Goal: Transaction & Acquisition: Purchase product/service

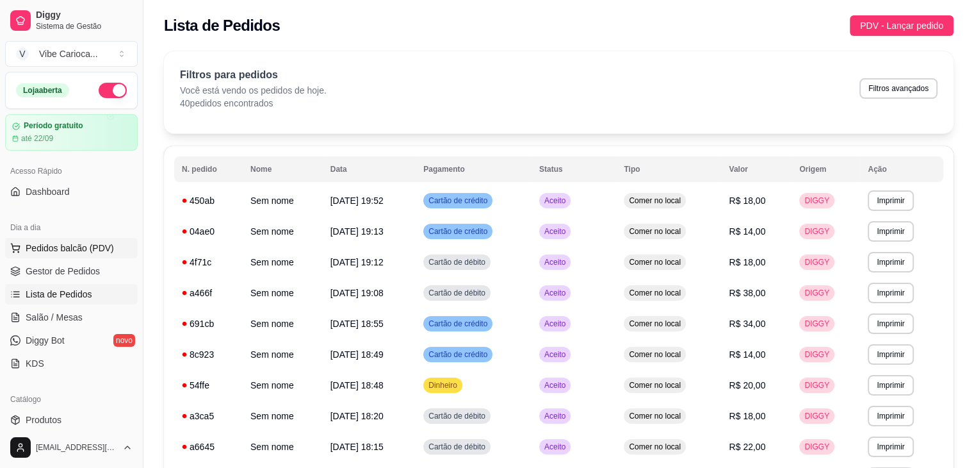
click at [79, 243] on span "Pedidos balcão (PDV)" at bounding box center [70, 247] width 88 height 13
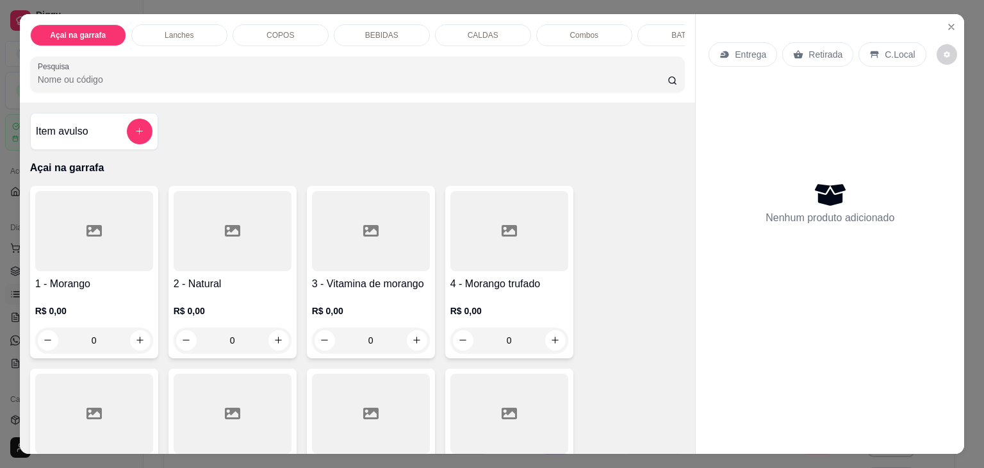
click at [308, 24] on div "COPOS" at bounding box center [280, 35] width 96 height 22
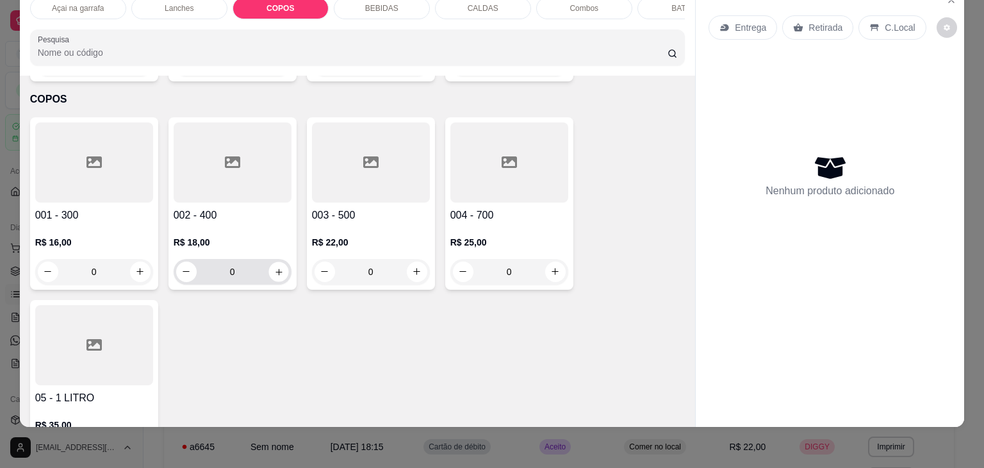
click at [282, 261] on button "increase-product-quantity" at bounding box center [278, 271] width 20 height 20
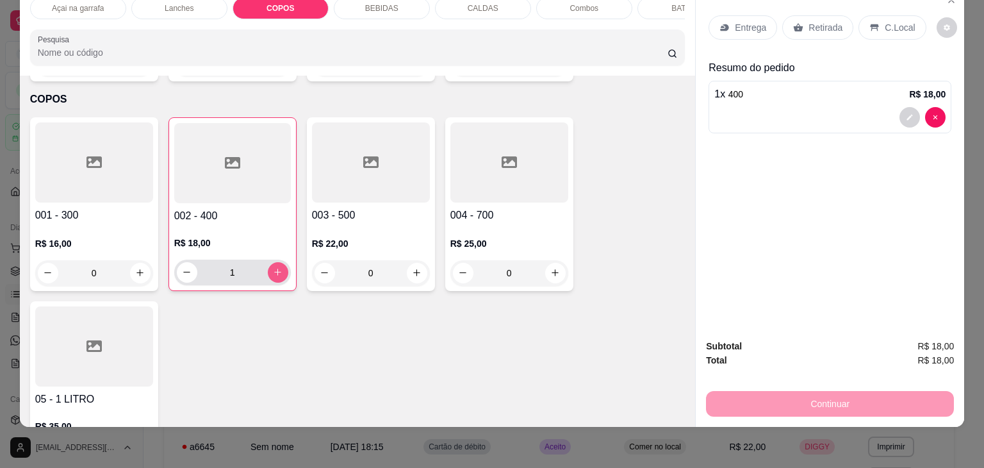
click at [282, 262] on button "increase-product-quantity" at bounding box center [278, 272] width 20 height 20
type input "2"
drag, startPoint x: 877, startPoint y: 19, endPoint x: 879, endPoint y: 27, distance: 8.5
click at [885, 21] on p "C.Local" at bounding box center [900, 27] width 30 height 13
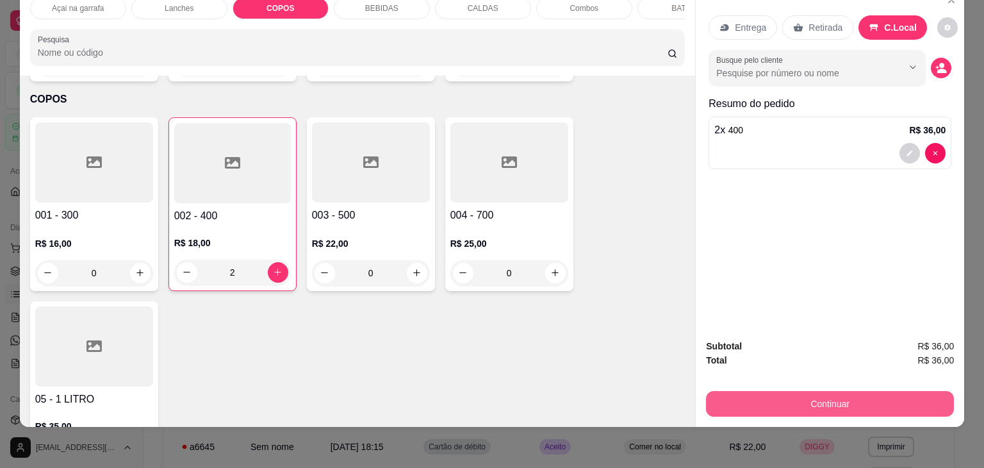
click at [822, 391] on button "Continuar" at bounding box center [830, 404] width 248 height 26
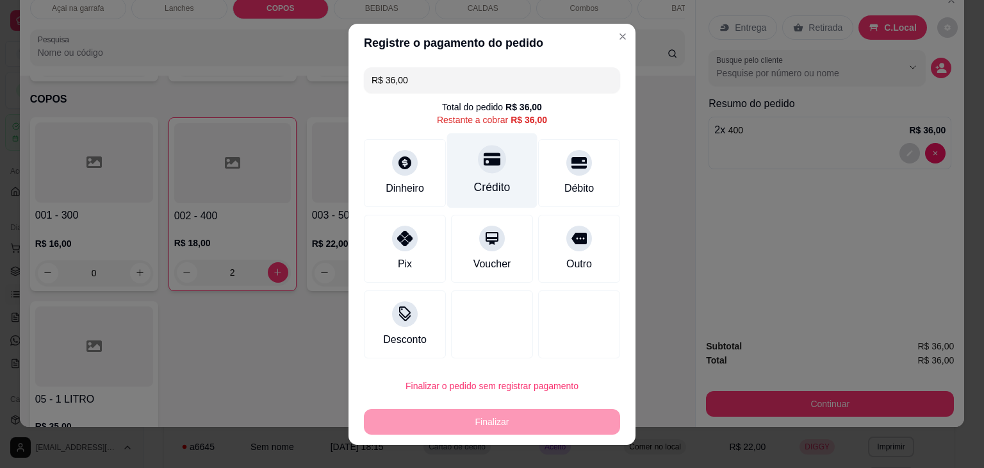
click at [487, 183] on div "Crédito" at bounding box center [492, 187] width 37 height 17
type input "R$ 0,00"
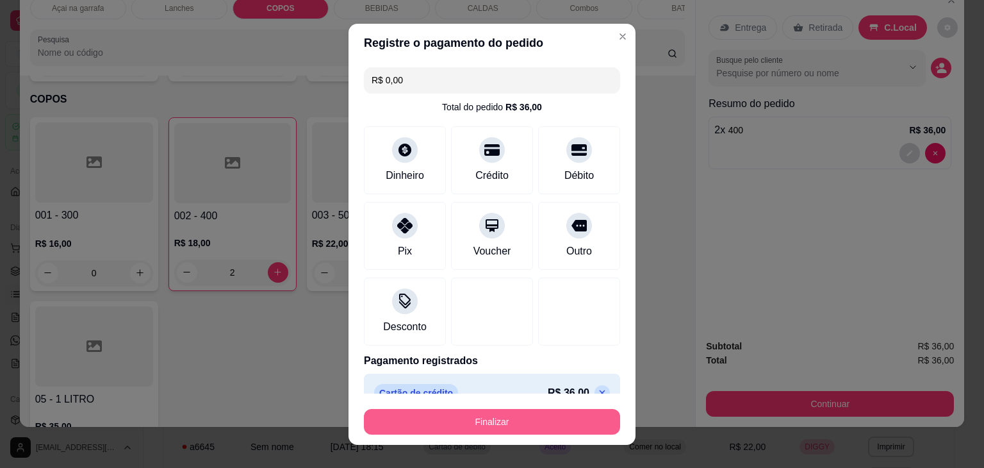
click at [510, 409] on button "Finalizar" at bounding box center [492, 422] width 256 height 26
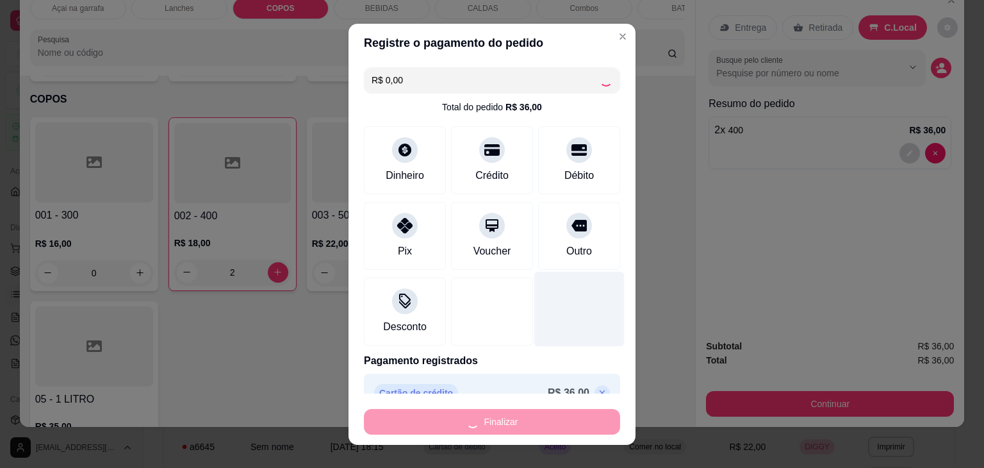
type input "0"
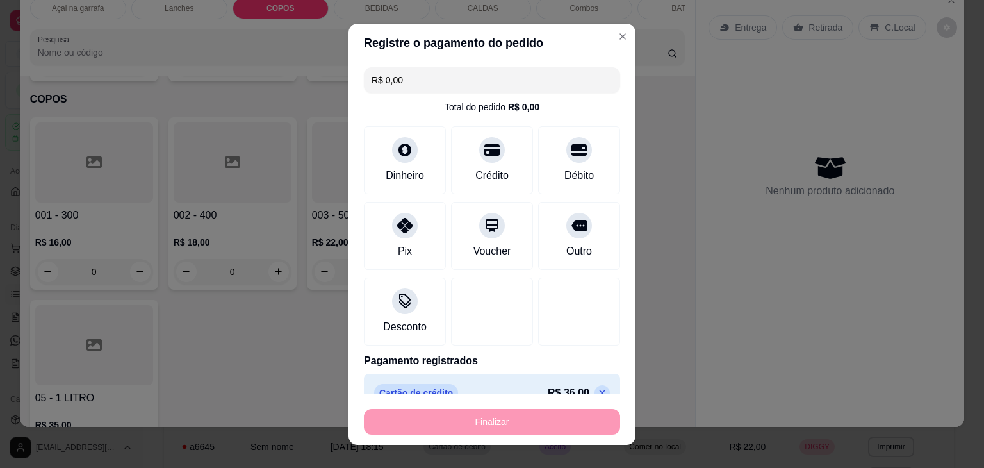
type input "-R$ 36,00"
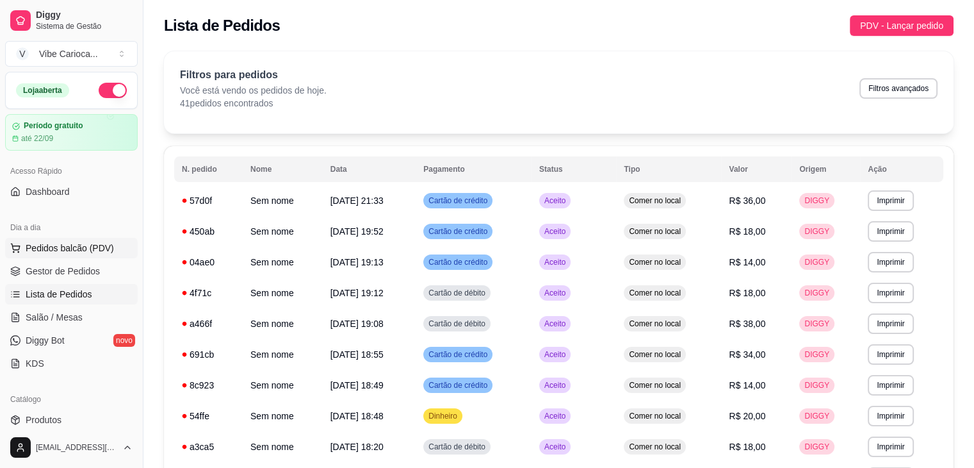
click at [81, 249] on span "Pedidos balcão (PDV)" at bounding box center [70, 247] width 88 height 13
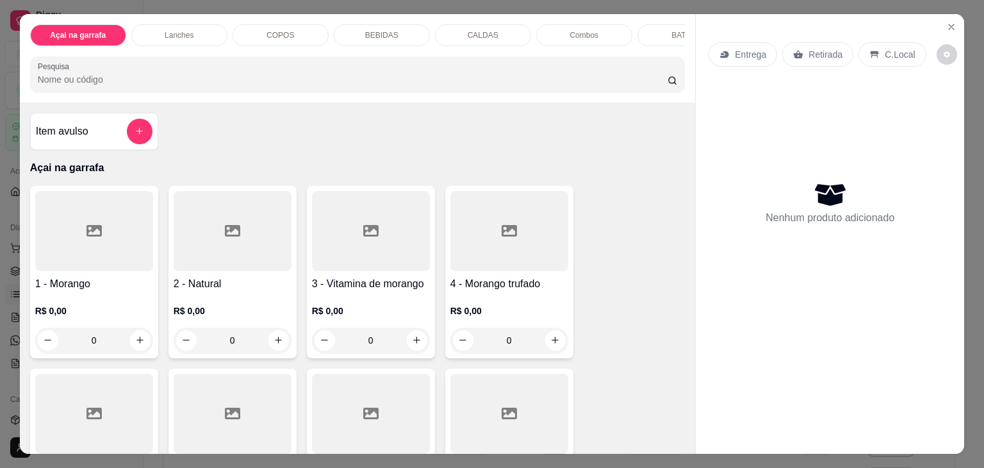
click at [278, 33] on p "COPOS" at bounding box center [280, 35] width 28 height 10
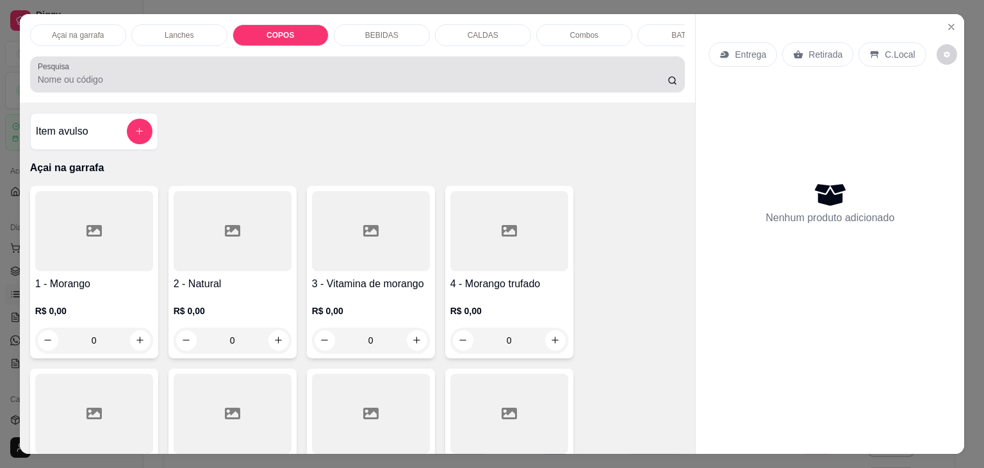
scroll to position [31, 0]
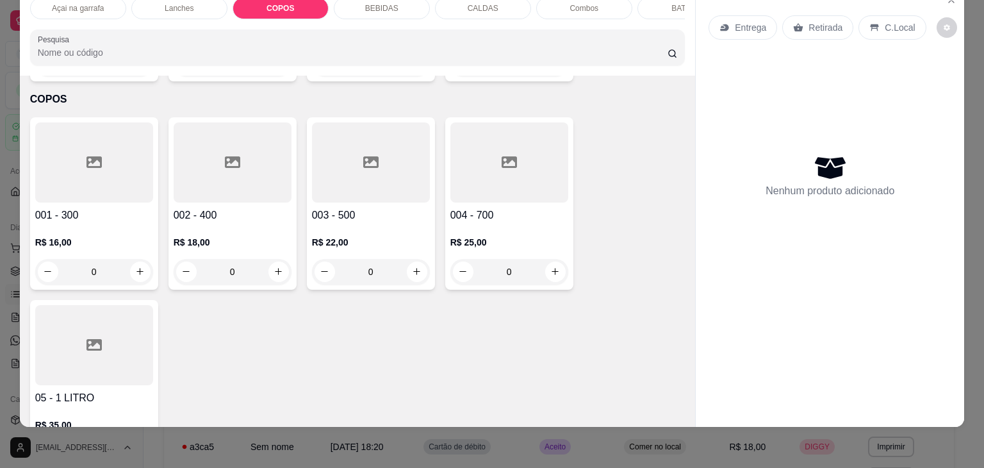
click at [234, 156] on icon at bounding box center [232, 162] width 15 height 12
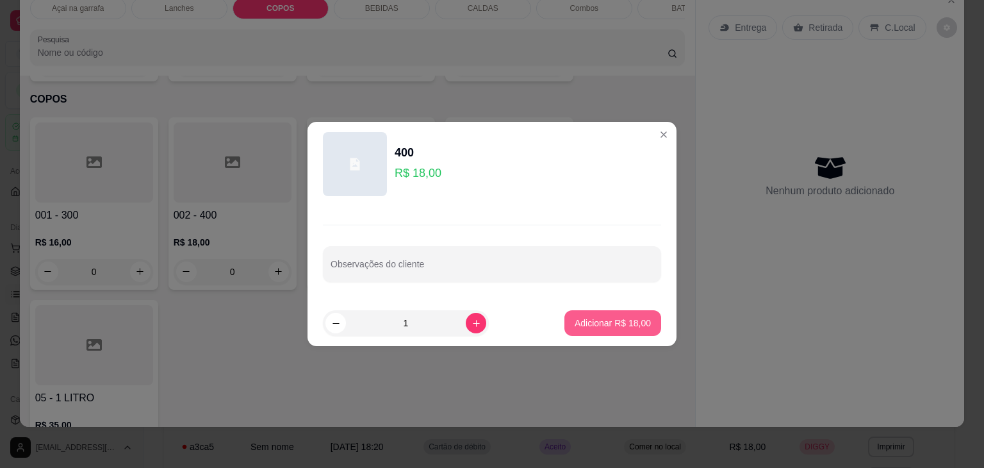
click at [622, 319] on p "Adicionar R$ 18,00" at bounding box center [613, 322] width 76 height 13
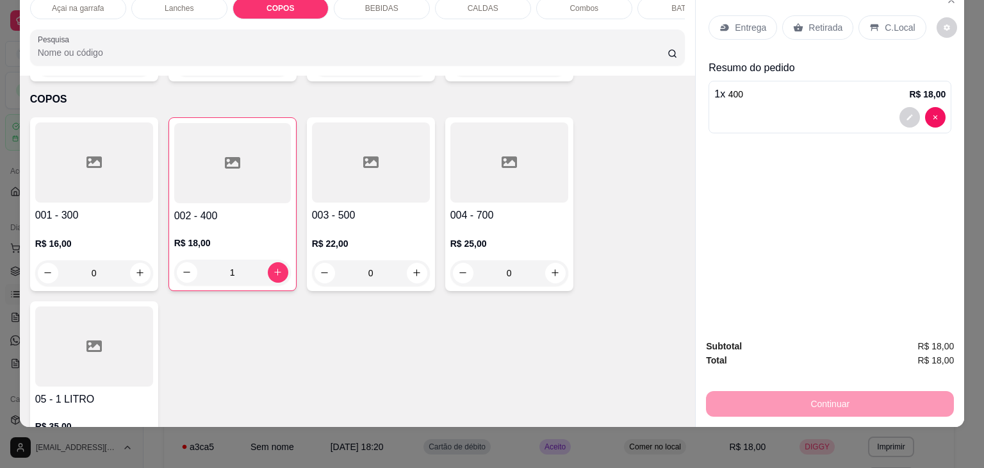
click at [879, 5] on div "Entrega Retirada C.Local" at bounding box center [829, 27] width 243 height 45
click at [885, 21] on p "C.Local" at bounding box center [900, 27] width 30 height 13
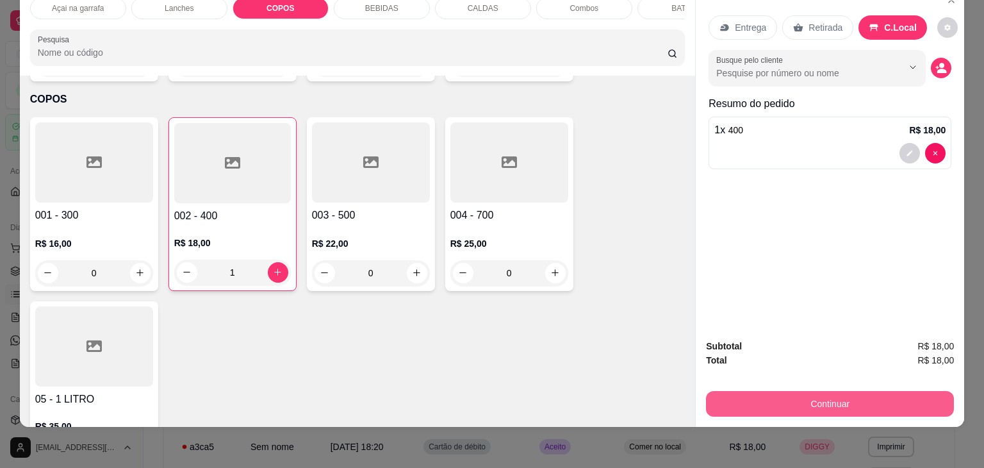
click at [796, 391] on button "Continuar" at bounding box center [830, 404] width 248 height 26
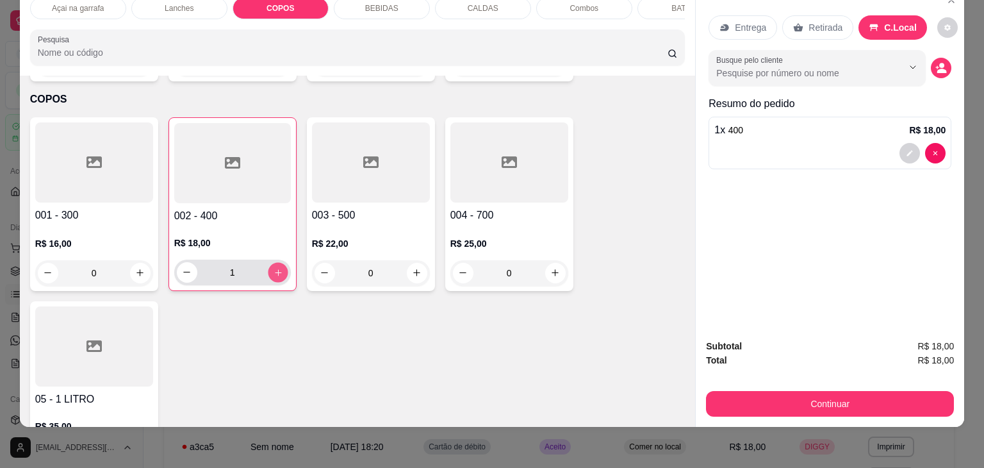
click at [280, 262] on button "increase-product-quantity" at bounding box center [278, 272] width 20 height 20
type input "2"
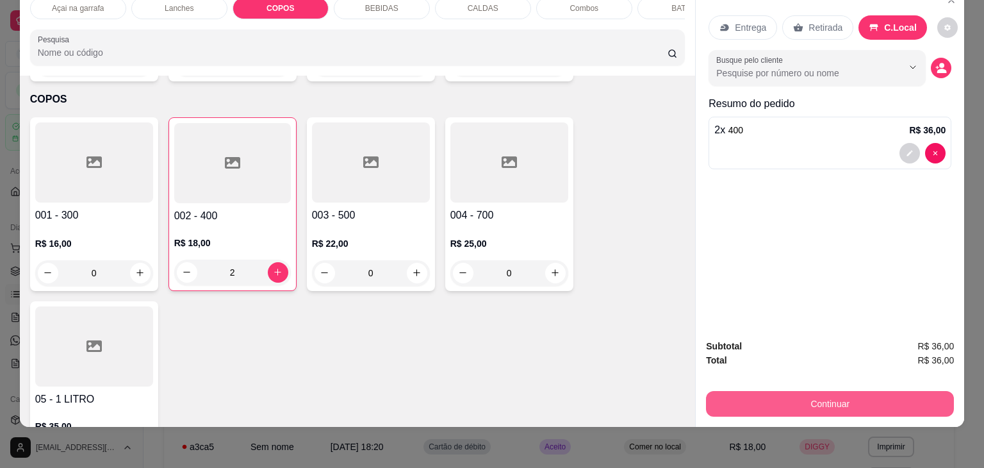
click at [748, 400] on button "Continuar" at bounding box center [830, 404] width 248 height 26
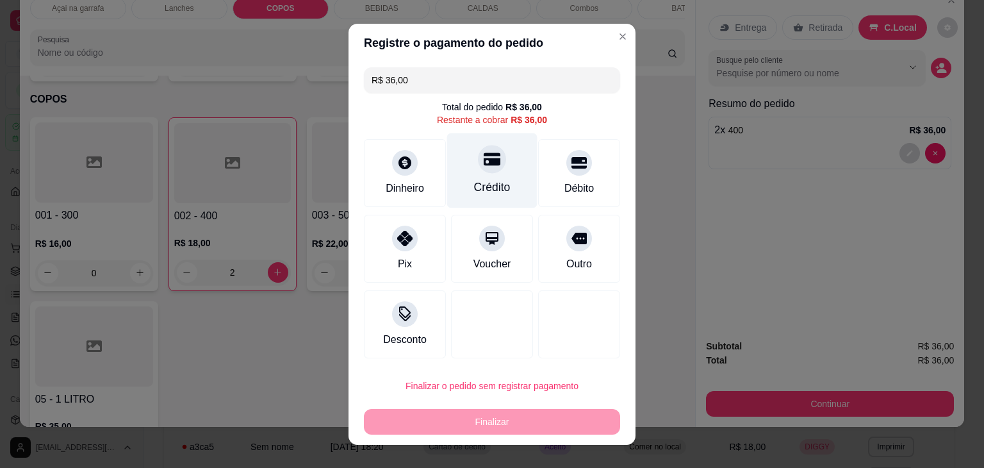
click at [484, 163] on icon at bounding box center [492, 158] width 17 height 13
type input "R$ 0,00"
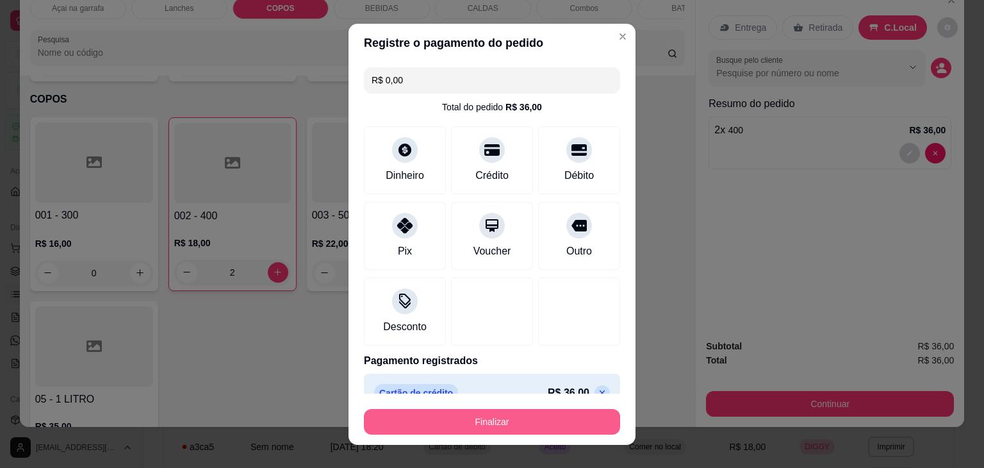
click at [484, 418] on button "Finalizar" at bounding box center [492, 422] width 256 height 26
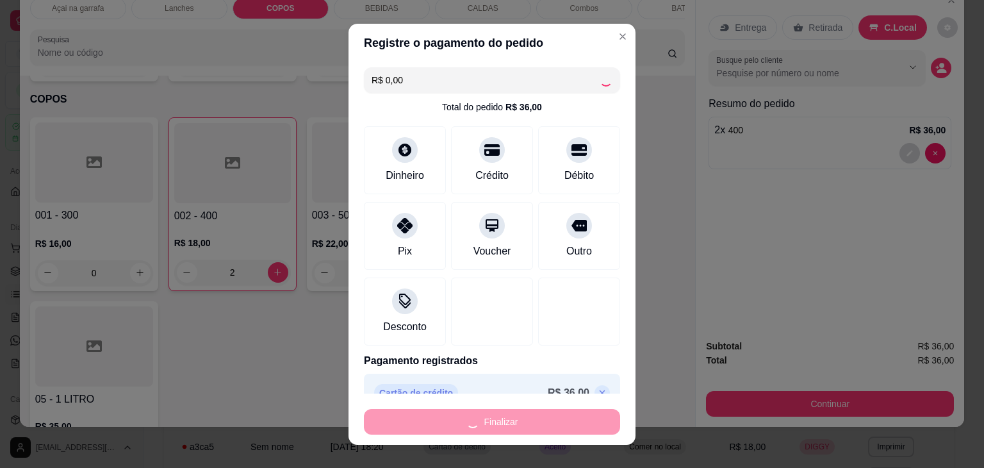
type input "0"
type input "-R$ 36,00"
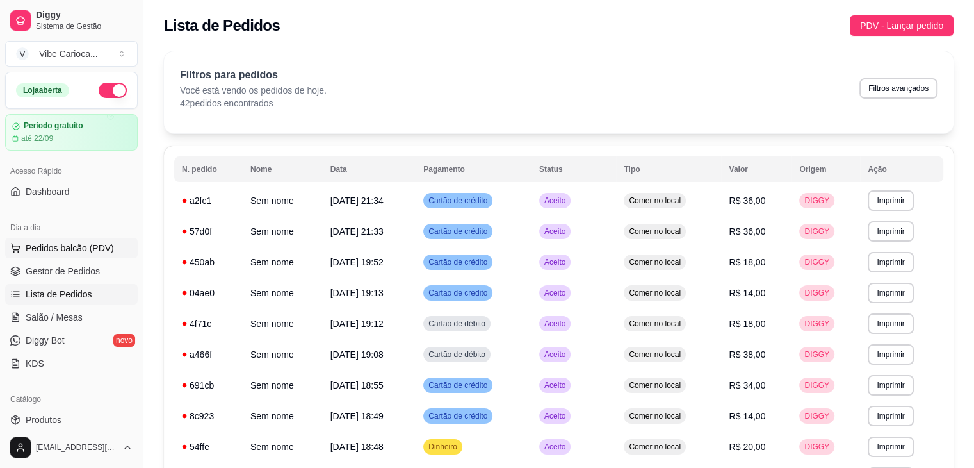
click at [61, 249] on span "Pedidos balcão (PDV)" at bounding box center [70, 247] width 88 height 13
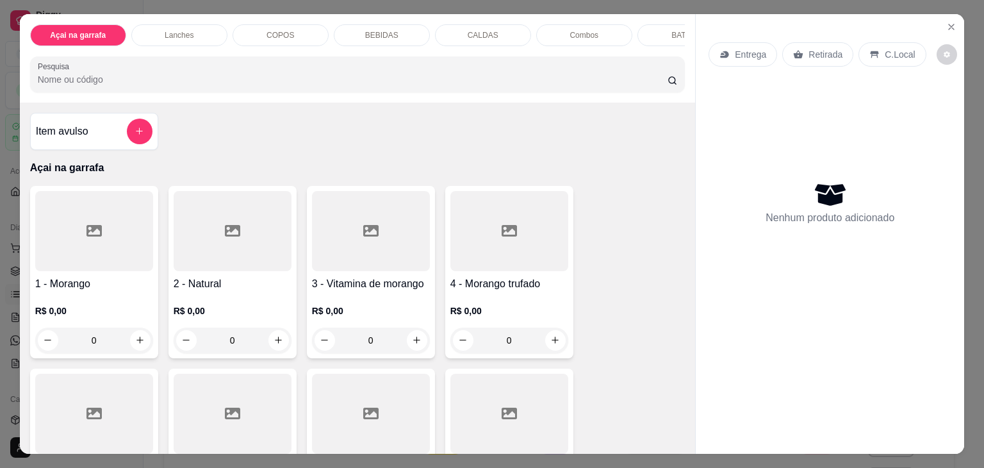
click at [116, 254] on div at bounding box center [94, 231] width 118 height 80
click at [275, 343] on div "0" at bounding box center [233, 340] width 118 height 26
click at [216, 245] on div at bounding box center [233, 231] width 118 height 80
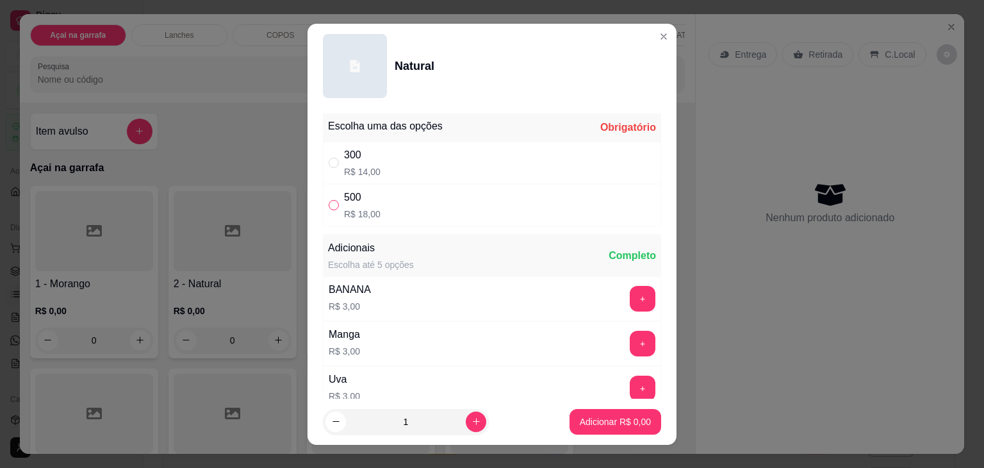
click at [329, 202] on input "" at bounding box center [334, 205] width 10 height 10
radio input "true"
click at [471, 421] on icon "increase-product-quantity" at bounding box center [476, 421] width 10 height 10
type input "2"
click at [596, 425] on p "Adicionar R$ 36,00" at bounding box center [613, 421] width 76 height 13
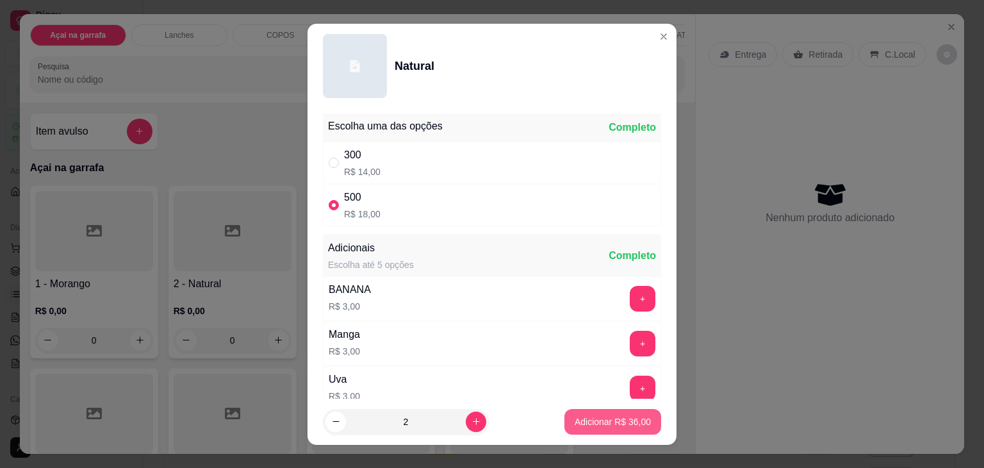
type input "2"
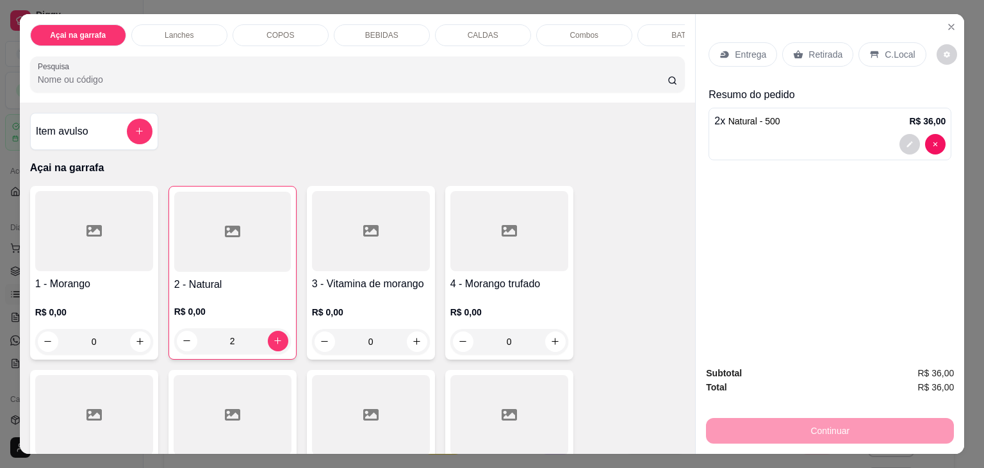
click at [889, 42] on div "C.Local" at bounding box center [891, 54] width 67 height 24
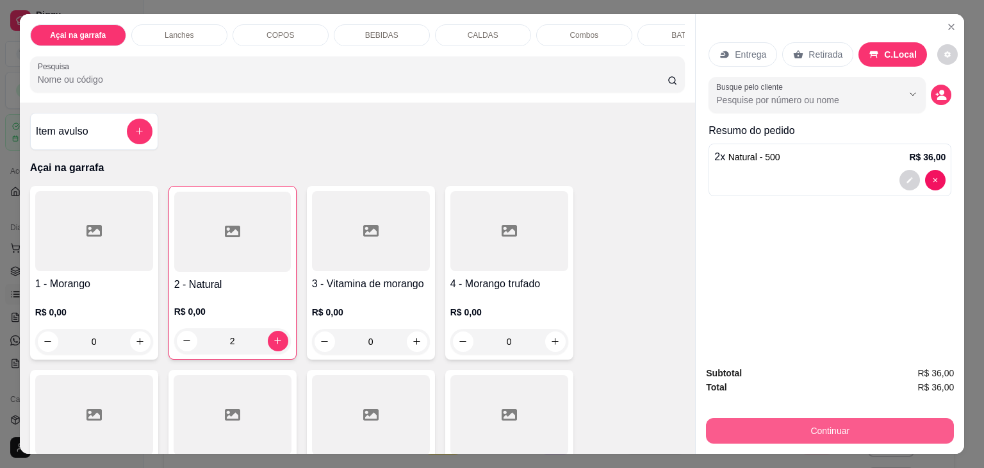
click at [808, 434] on button "Continuar" at bounding box center [830, 431] width 248 height 26
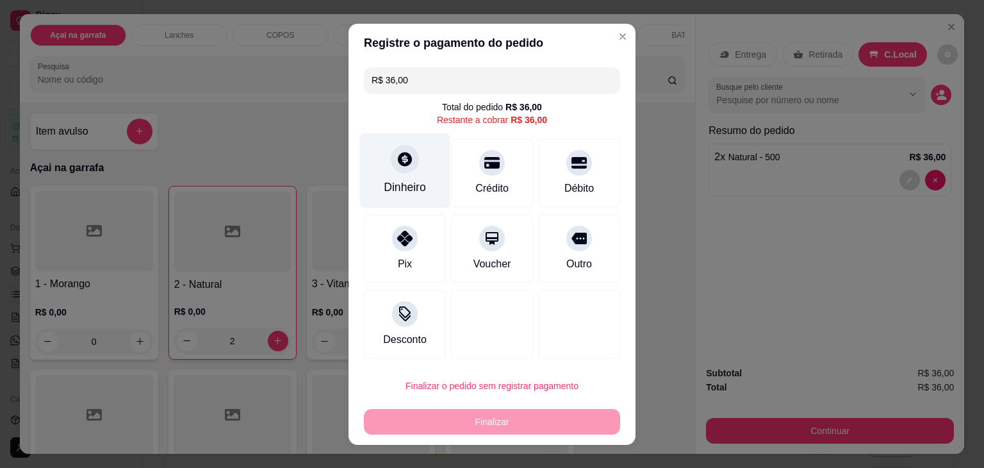
click at [400, 164] on icon at bounding box center [405, 159] width 14 height 14
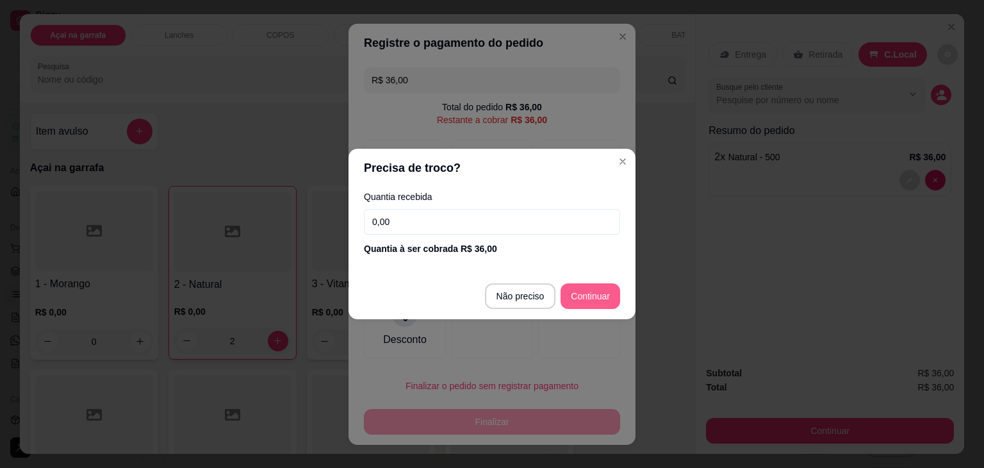
type input "R$ 0,00"
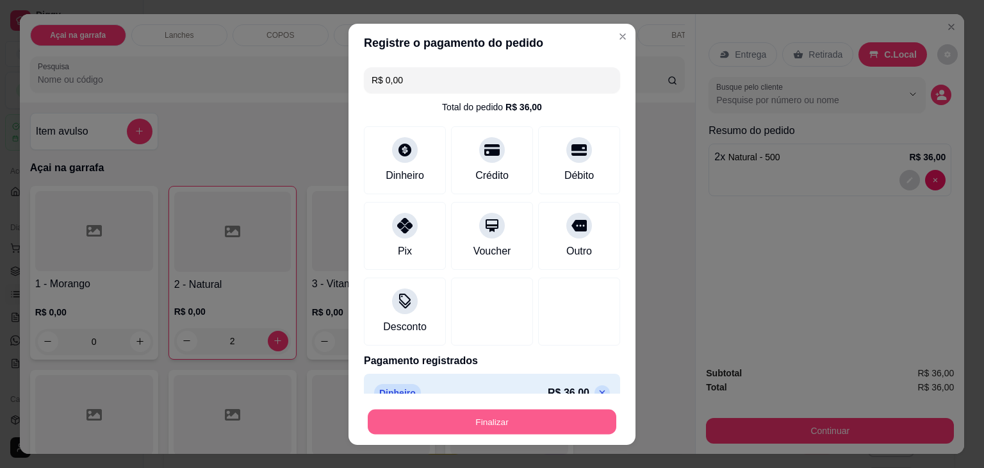
click at [487, 423] on button "Finalizar" at bounding box center [492, 421] width 249 height 25
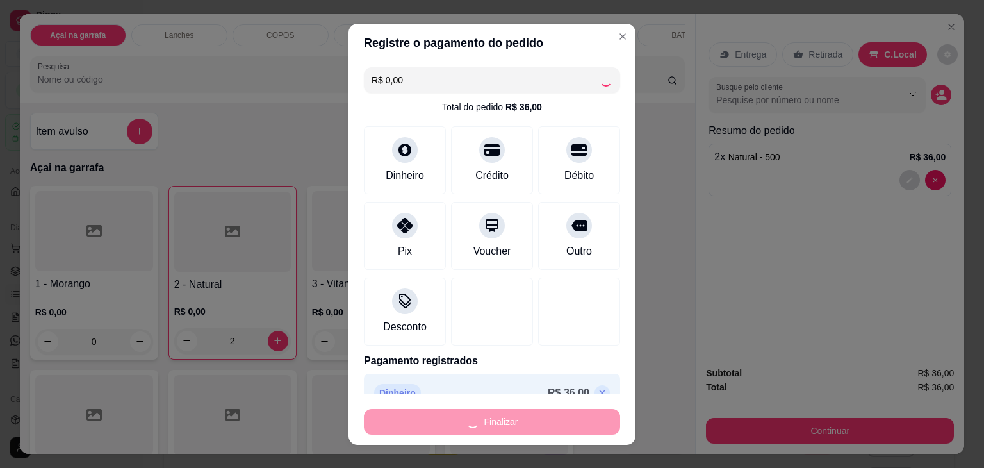
type input "0"
type input "-R$ 36,00"
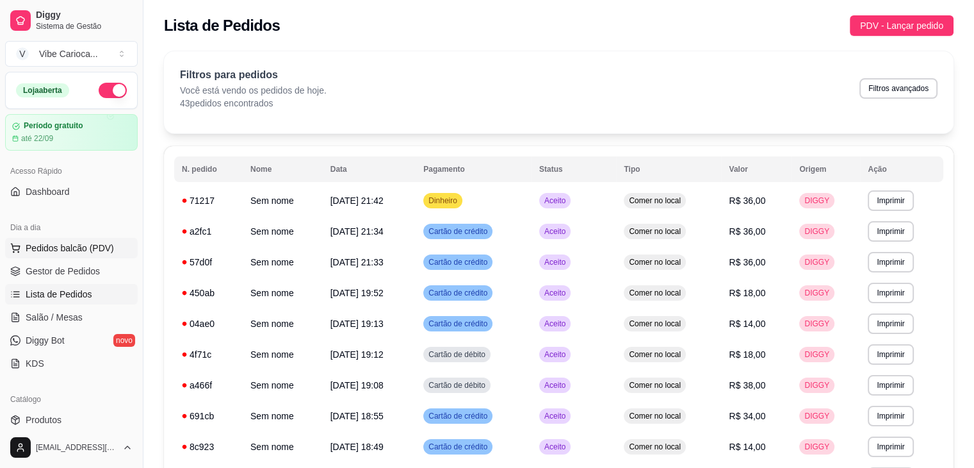
click at [39, 243] on span "Pedidos balcão (PDV)" at bounding box center [70, 247] width 88 height 13
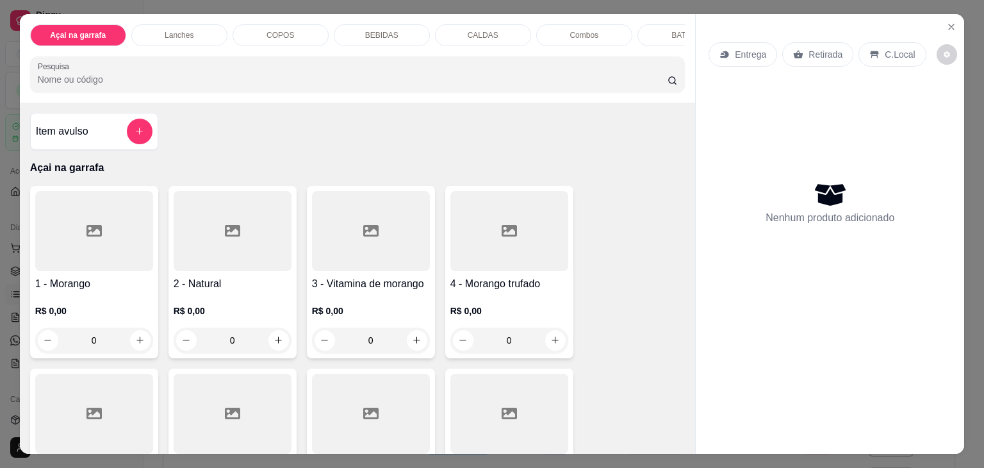
click at [291, 24] on div "COPOS" at bounding box center [280, 35] width 96 height 22
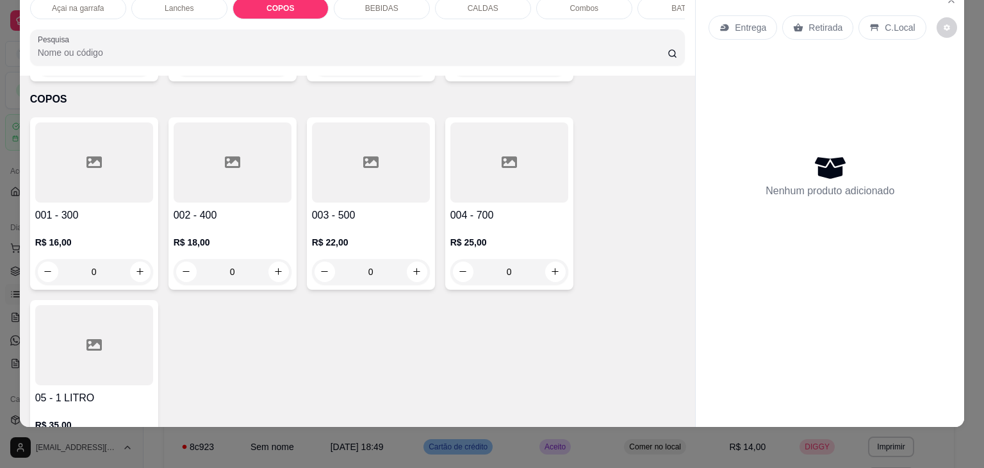
click at [335, 157] on div at bounding box center [371, 162] width 118 height 80
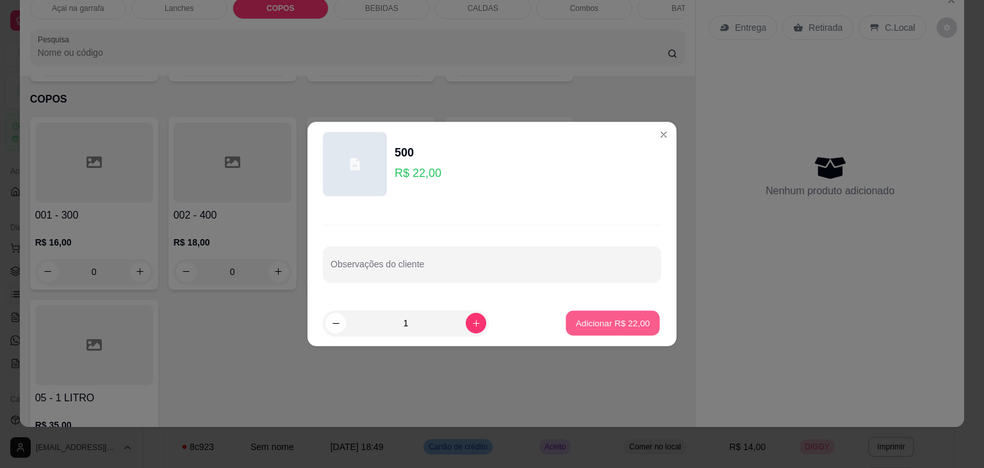
click at [601, 324] on p "Adicionar R$ 22,00" at bounding box center [613, 322] width 74 height 12
type input "1"
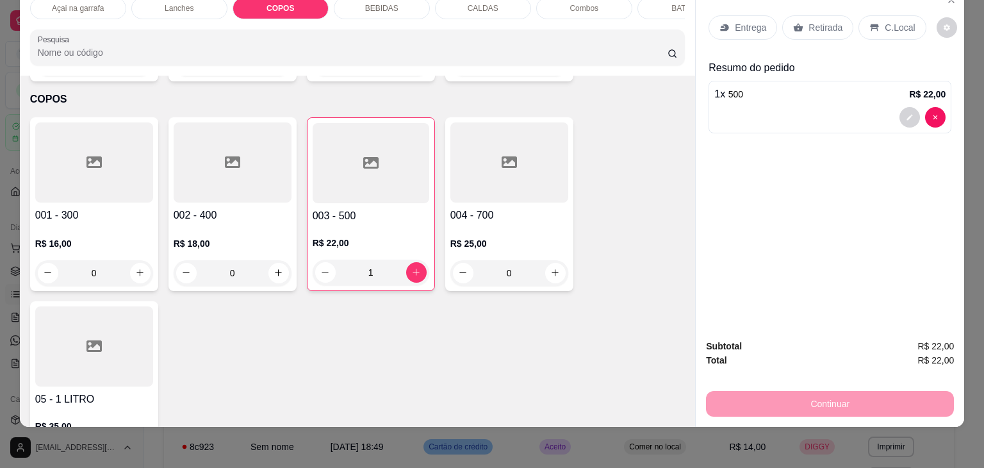
click at [861, 24] on div "C.Local" at bounding box center [891, 27] width 67 height 24
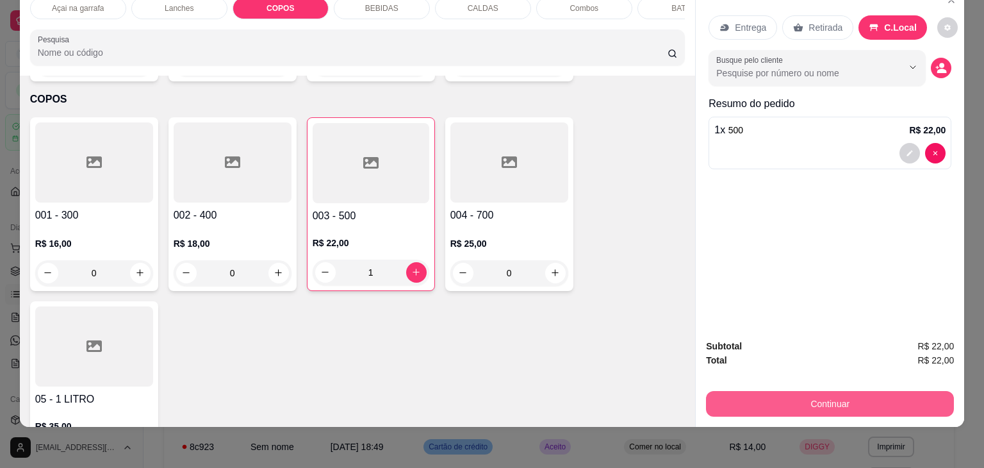
click at [776, 391] on button "Continuar" at bounding box center [830, 404] width 248 height 26
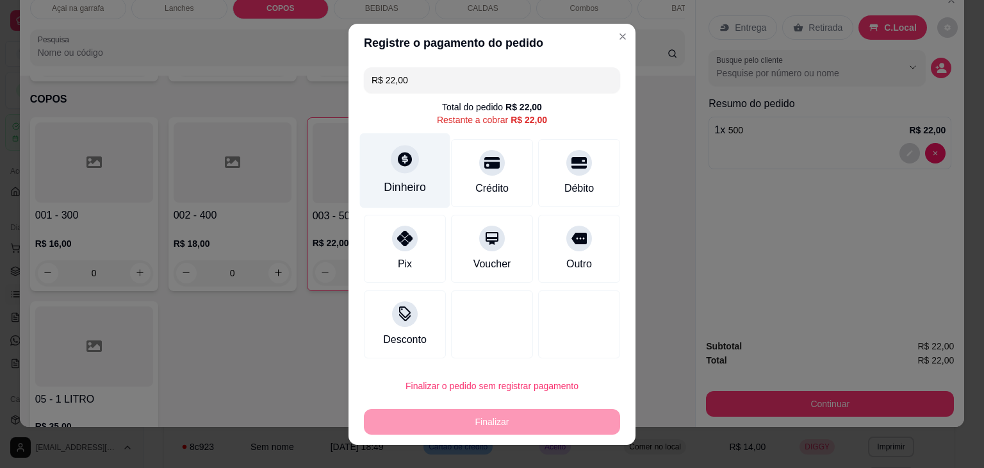
click at [403, 180] on div "Dinheiro" at bounding box center [405, 187] width 42 height 17
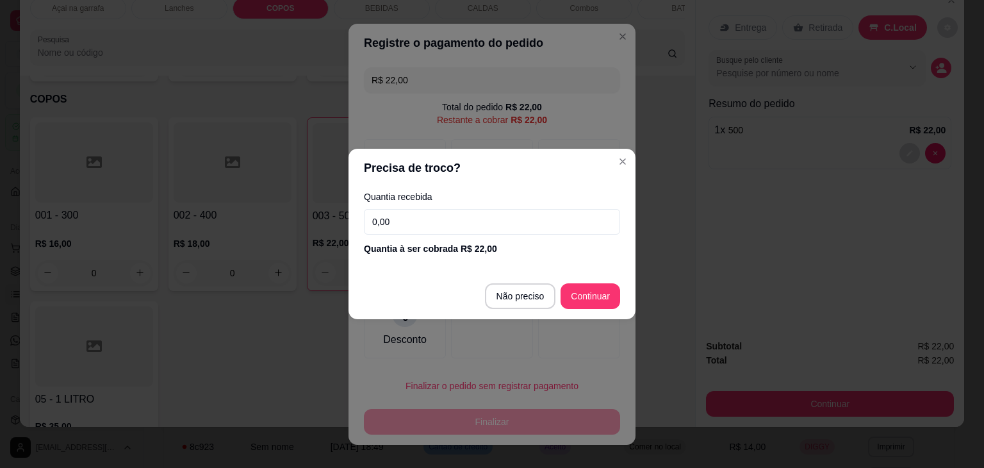
click at [448, 224] on input "0,00" at bounding box center [492, 222] width 256 height 26
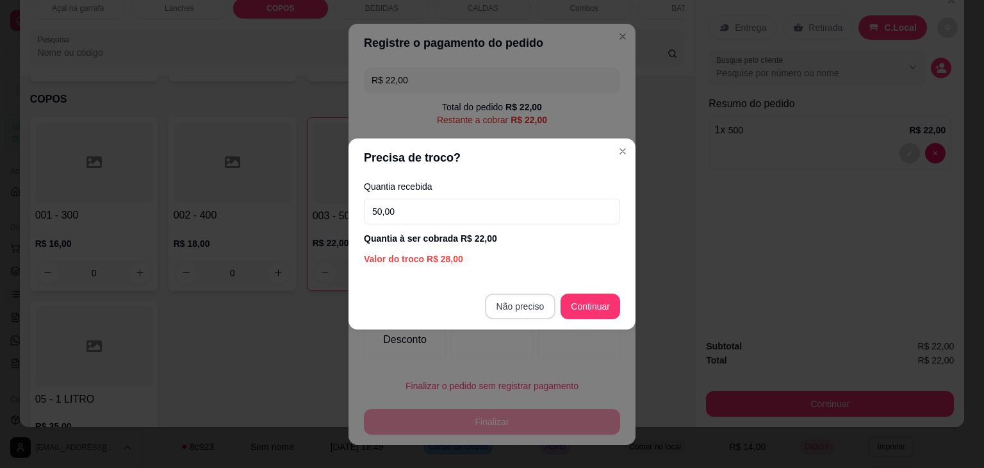
type input "50,00"
type input "R$ 0,00"
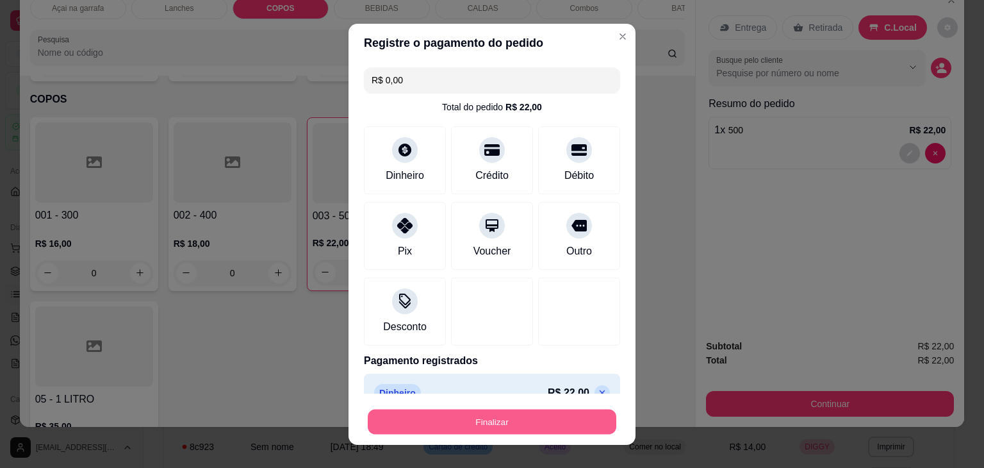
click at [494, 421] on button "Finalizar" at bounding box center [492, 421] width 249 height 25
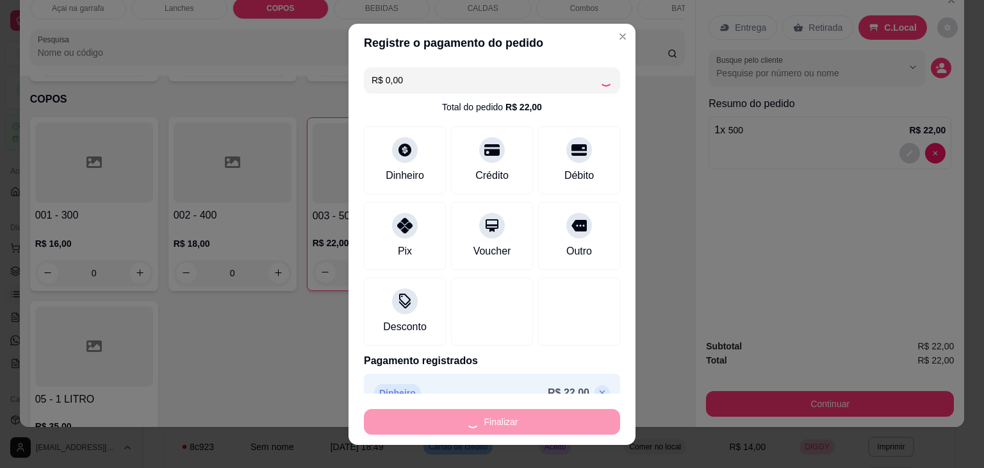
type input "0"
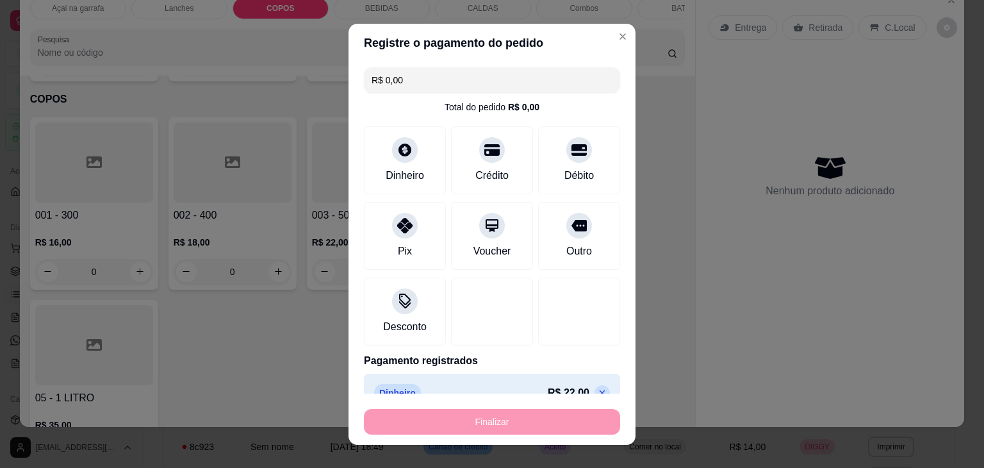
type input "-R$ 22,00"
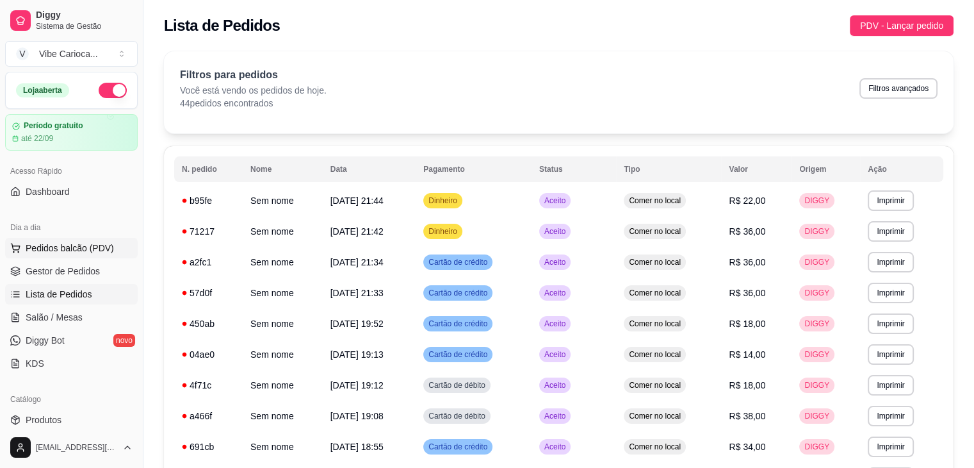
click at [61, 248] on span "Pedidos balcão (PDV)" at bounding box center [70, 247] width 88 height 13
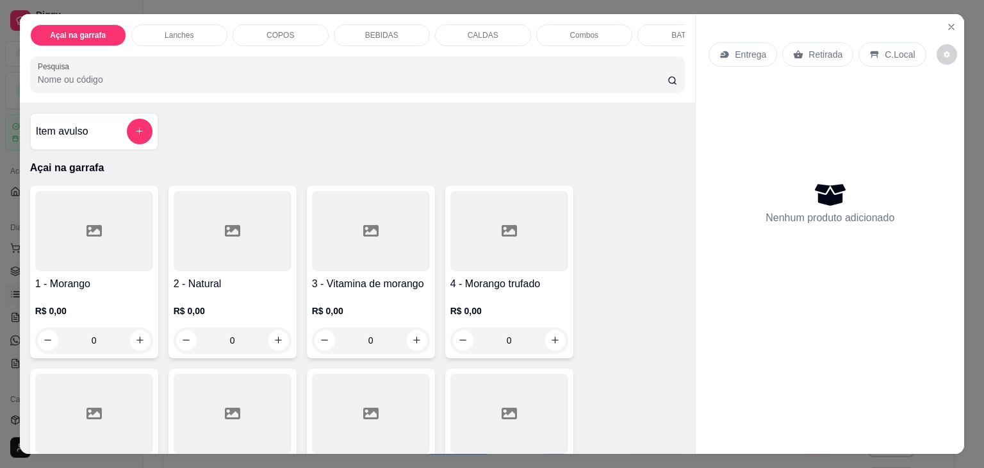
click at [210, 29] on div "Lanches" at bounding box center [179, 35] width 96 height 22
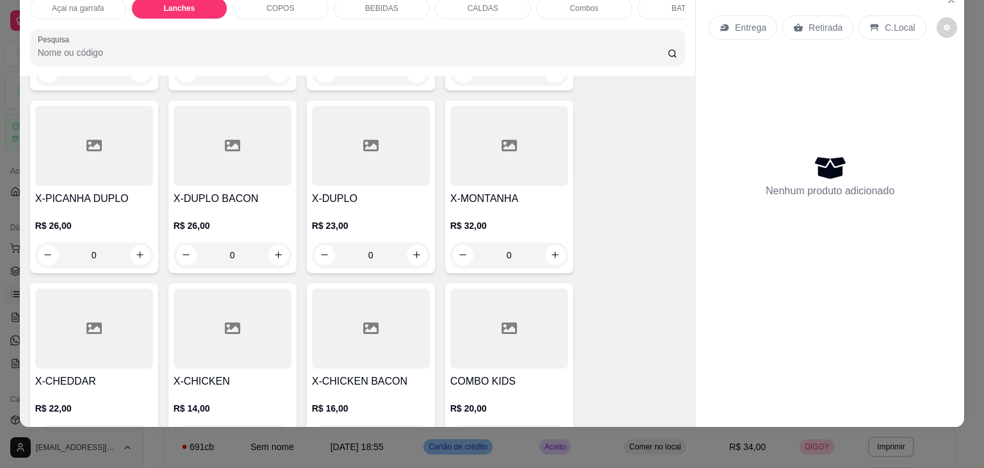
scroll to position [1212, 0]
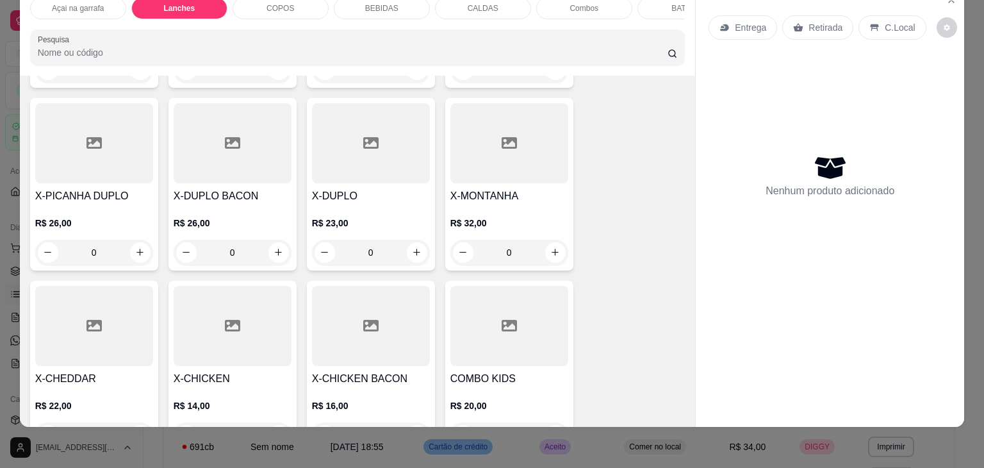
click at [79, 329] on div at bounding box center [94, 326] width 118 height 80
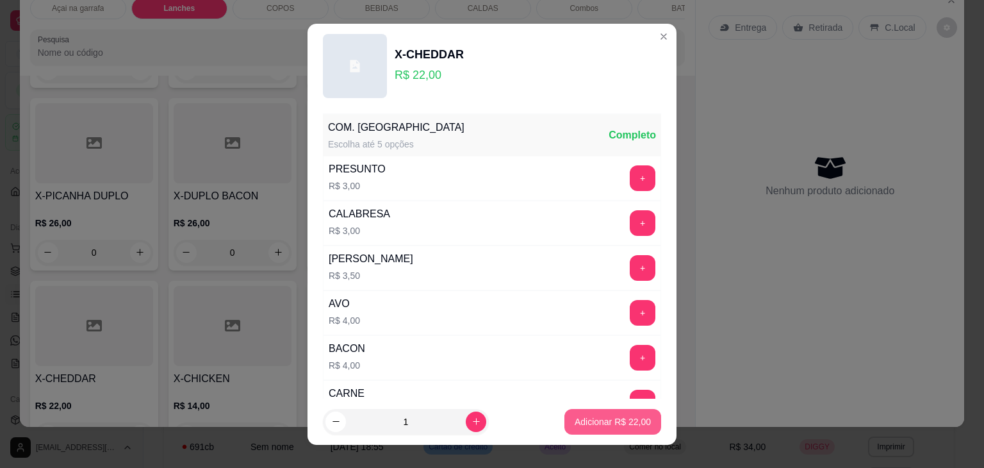
click at [583, 428] on button "Adicionar R$ 22,00" at bounding box center [612, 422] width 97 height 26
type input "1"
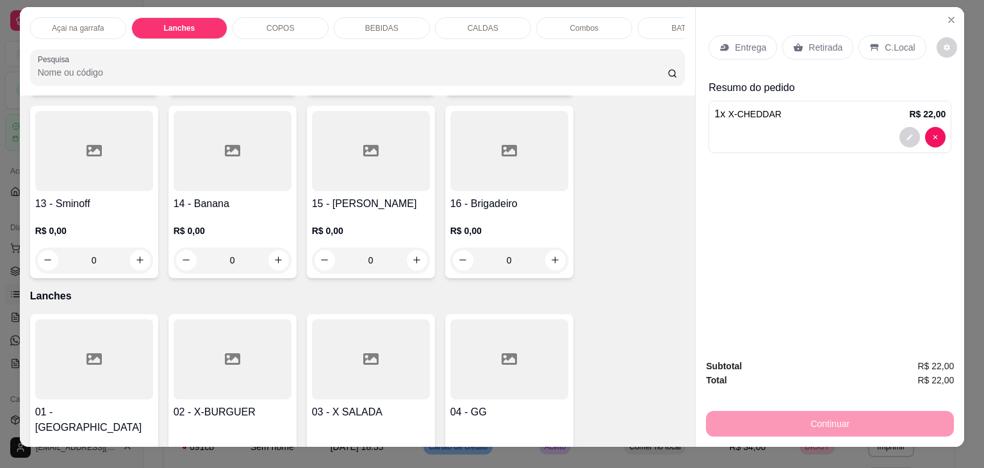
scroll to position [0, 0]
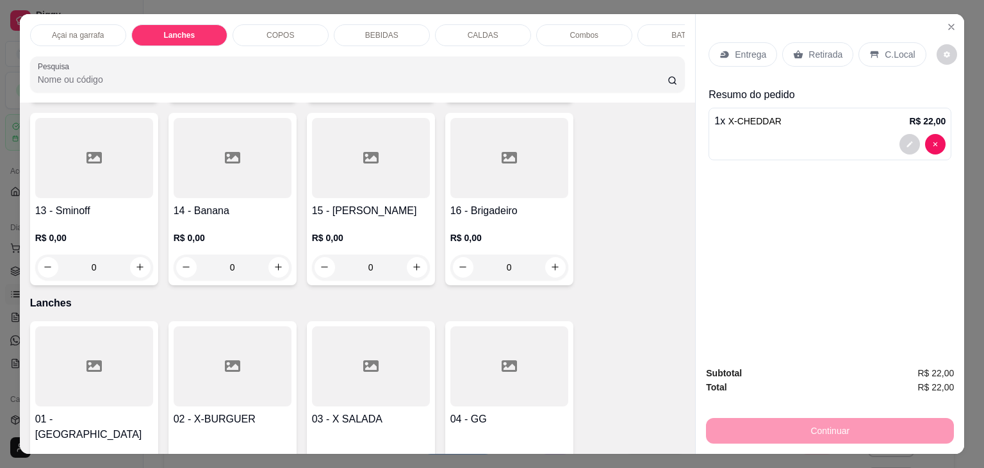
drag, startPoint x: 377, startPoint y: 24, endPoint x: 329, endPoint y: 62, distance: 61.0
click at [376, 24] on div "BEBIDAS" at bounding box center [382, 35] width 96 height 22
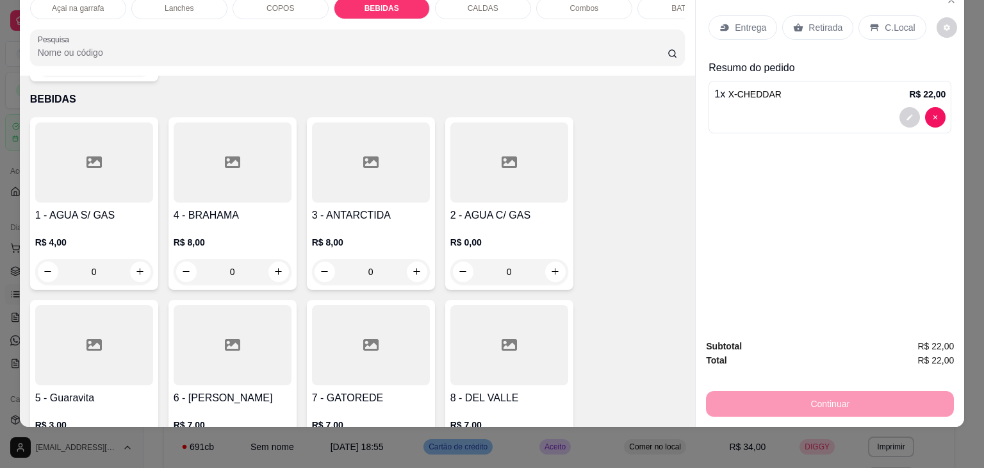
click at [82, 318] on div at bounding box center [94, 345] width 118 height 80
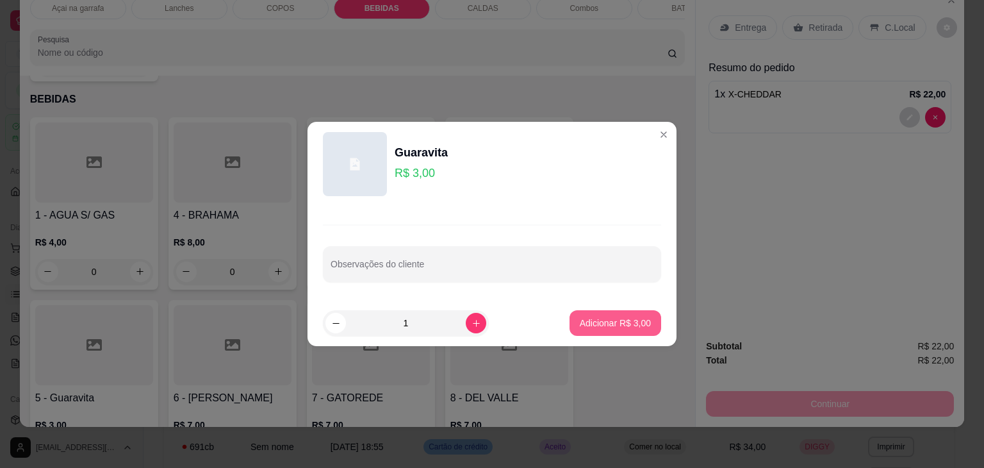
click at [580, 321] on p "Adicionar R$ 3,00" at bounding box center [615, 322] width 71 height 13
type input "1"
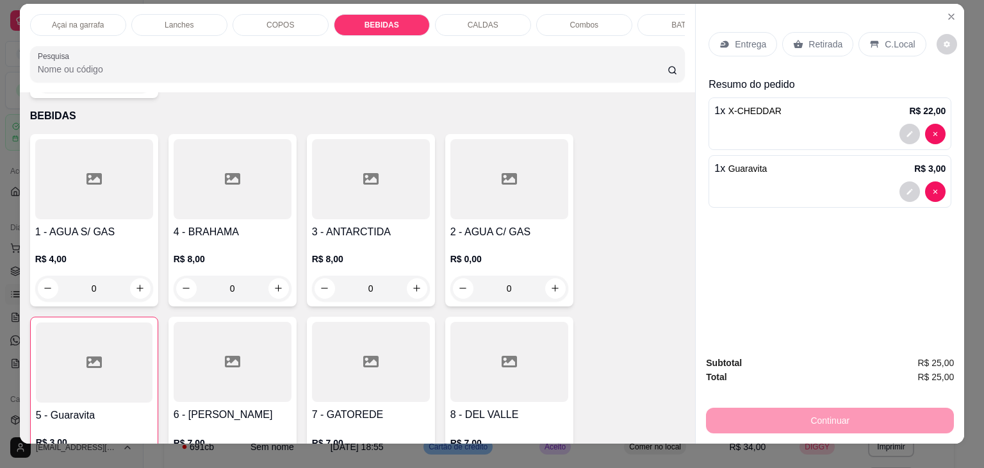
scroll to position [0, 0]
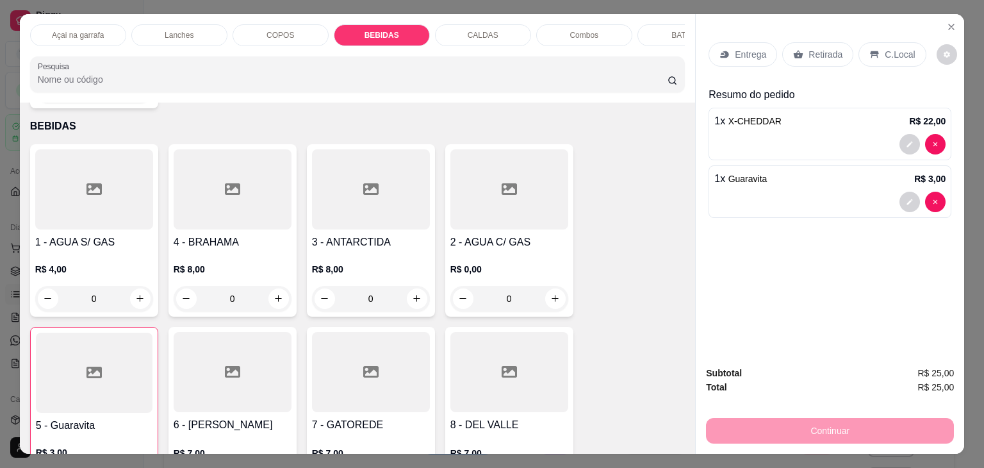
click at [874, 42] on div "C.Local" at bounding box center [891, 54] width 67 height 24
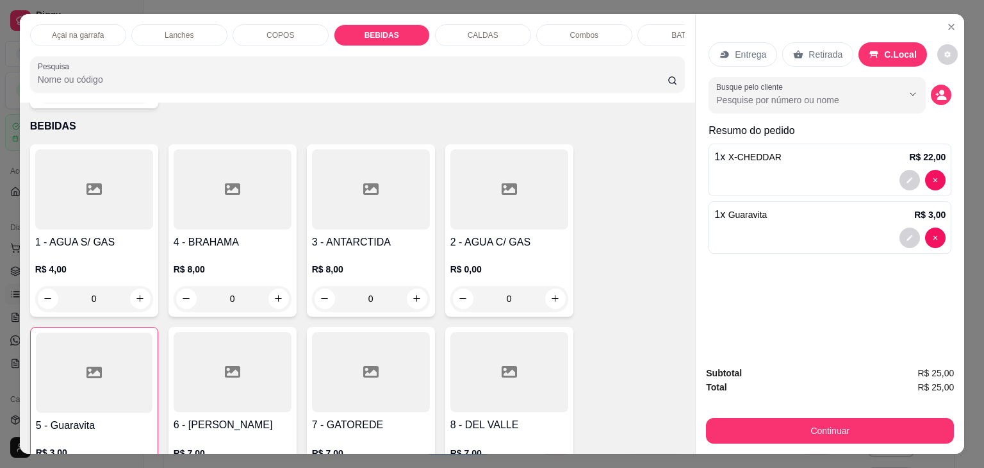
click at [783, 423] on button "Continuar" at bounding box center [830, 431] width 248 height 26
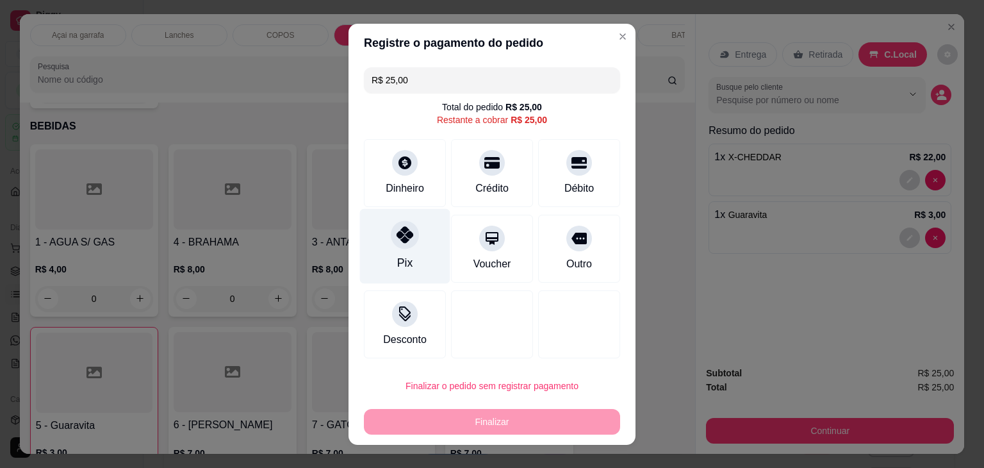
click at [393, 250] on div "Pix" at bounding box center [405, 245] width 90 height 75
type input "R$ 0,00"
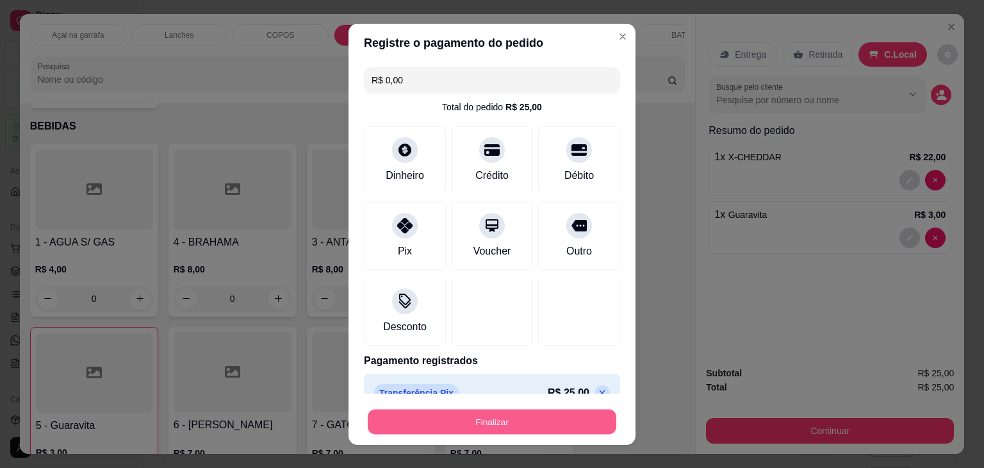
click at [489, 426] on button "Finalizar" at bounding box center [492, 421] width 249 height 25
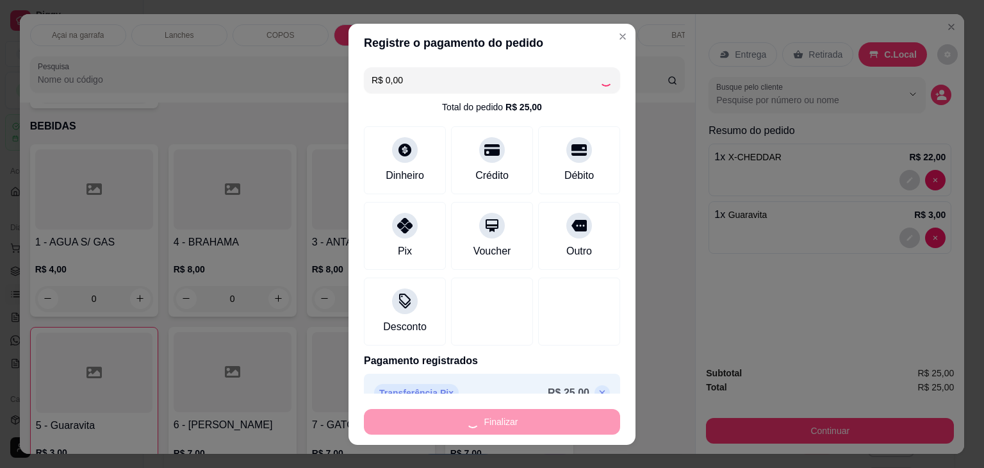
type input "0"
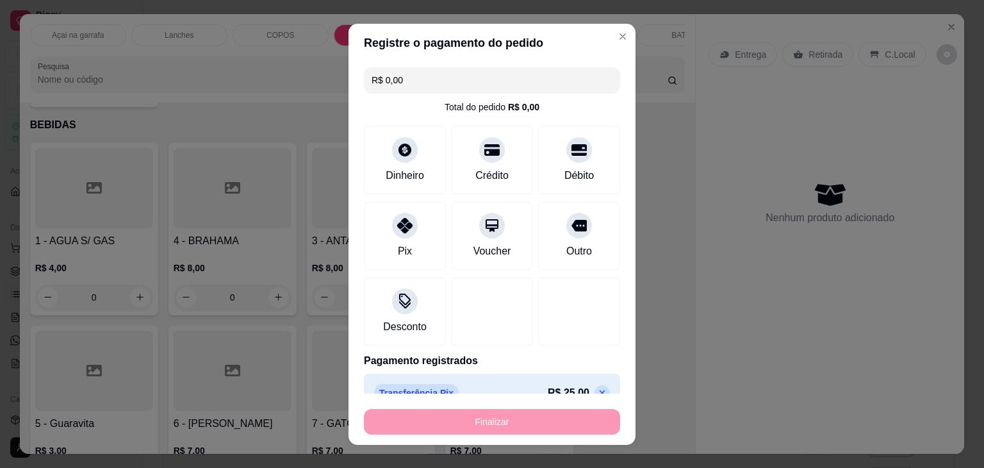
type input "-R$ 25,00"
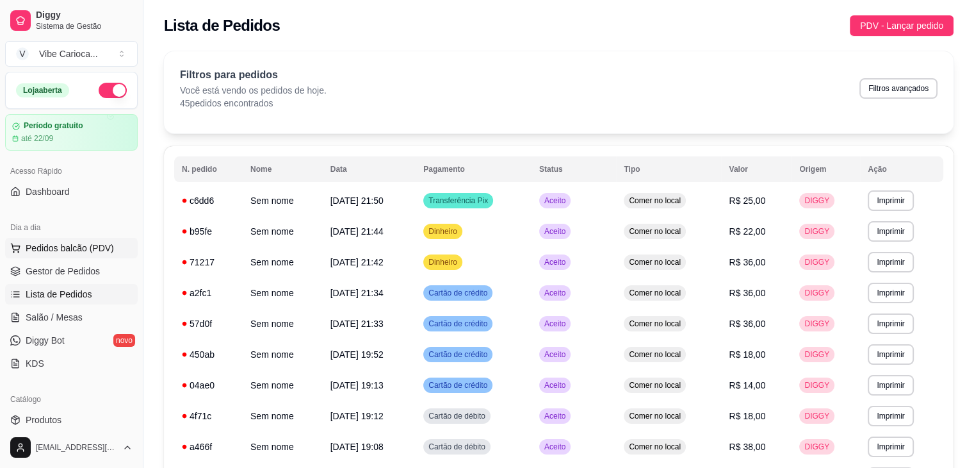
click at [35, 247] on span "Pedidos balcão (PDV)" at bounding box center [70, 247] width 88 height 13
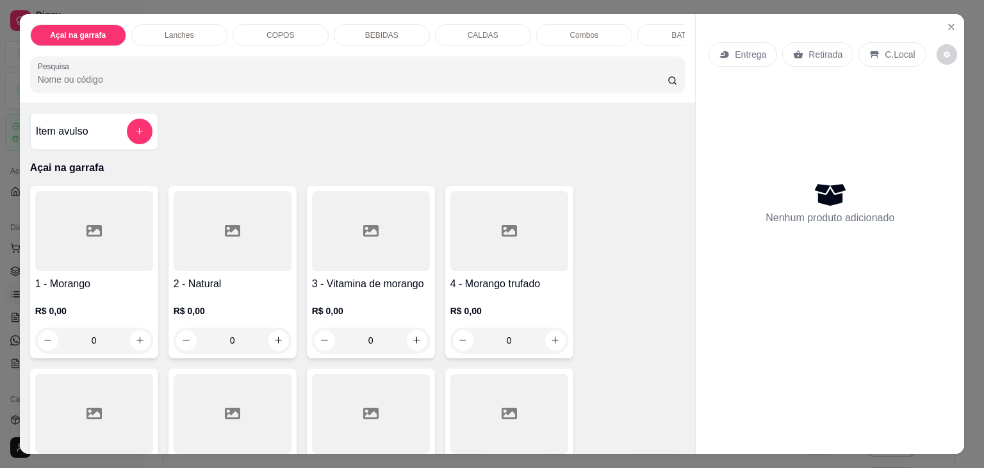
click at [277, 31] on p "COPOS" at bounding box center [280, 35] width 28 height 10
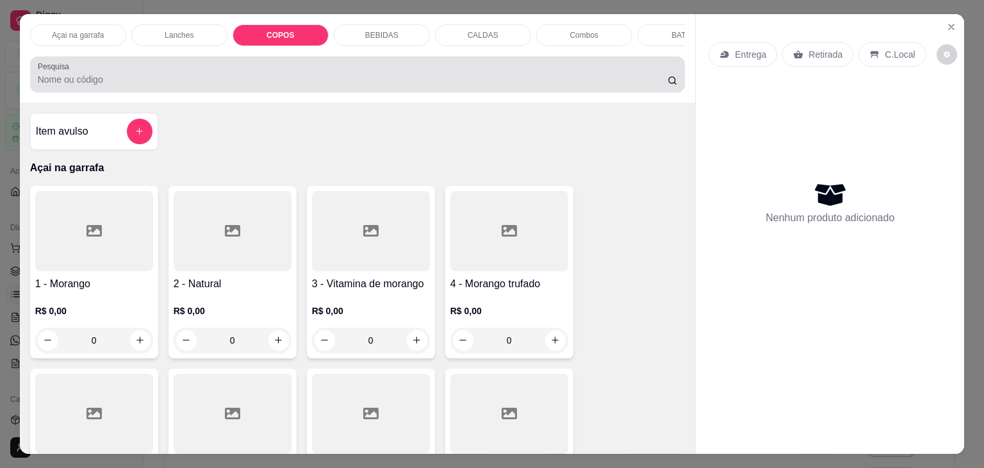
scroll to position [31, 0]
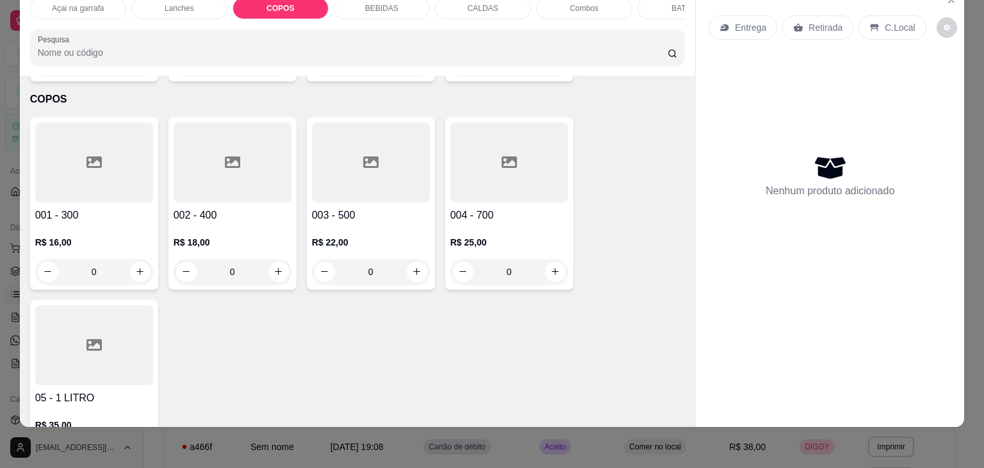
click at [344, 152] on div at bounding box center [371, 162] width 118 height 80
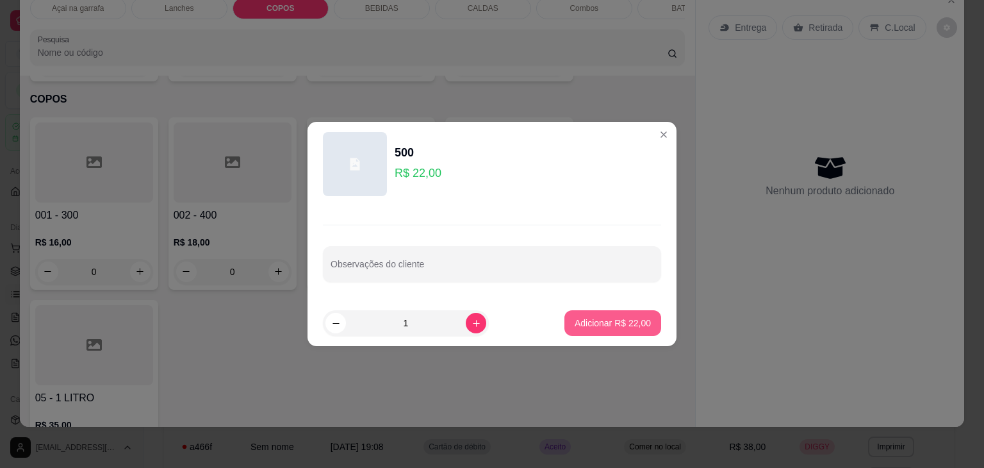
click at [582, 318] on p "Adicionar R$ 22,00" at bounding box center [613, 322] width 76 height 13
type input "1"
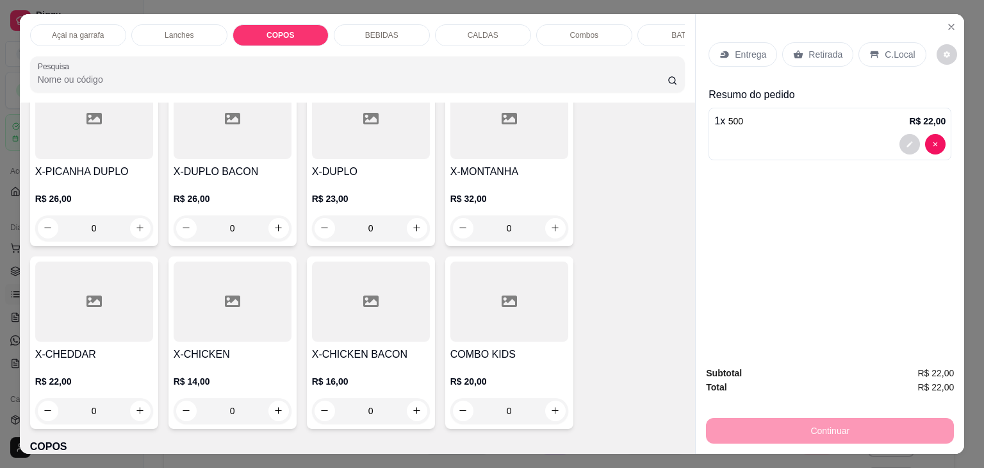
scroll to position [1200, 0]
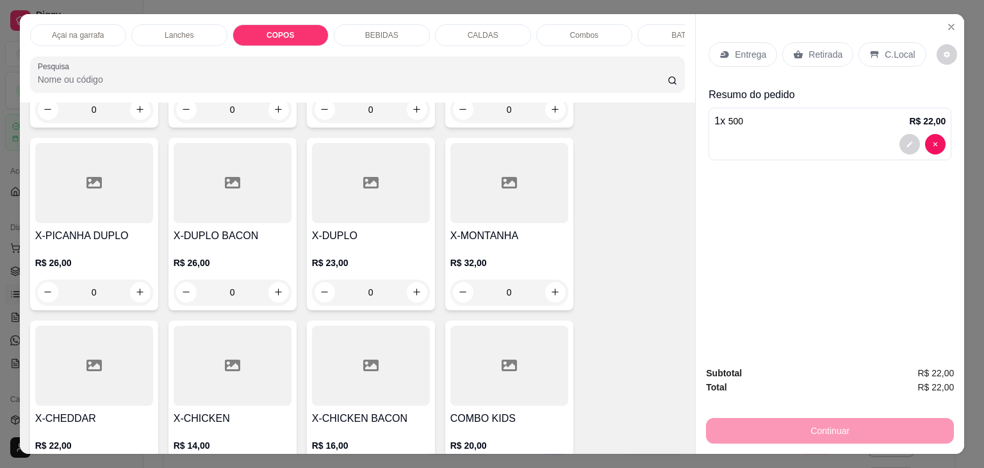
click at [288, 30] on p "COPOS" at bounding box center [280, 35] width 28 height 10
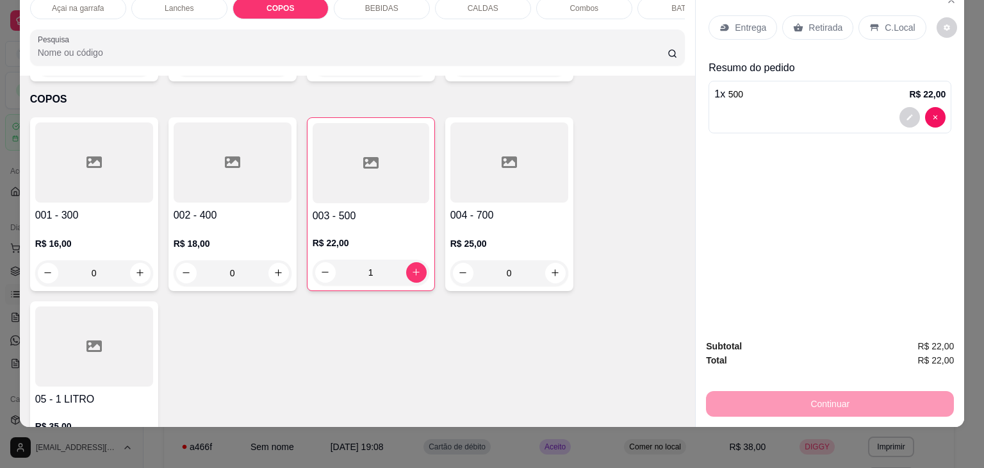
click at [885, 21] on p "C.Local" at bounding box center [900, 27] width 30 height 13
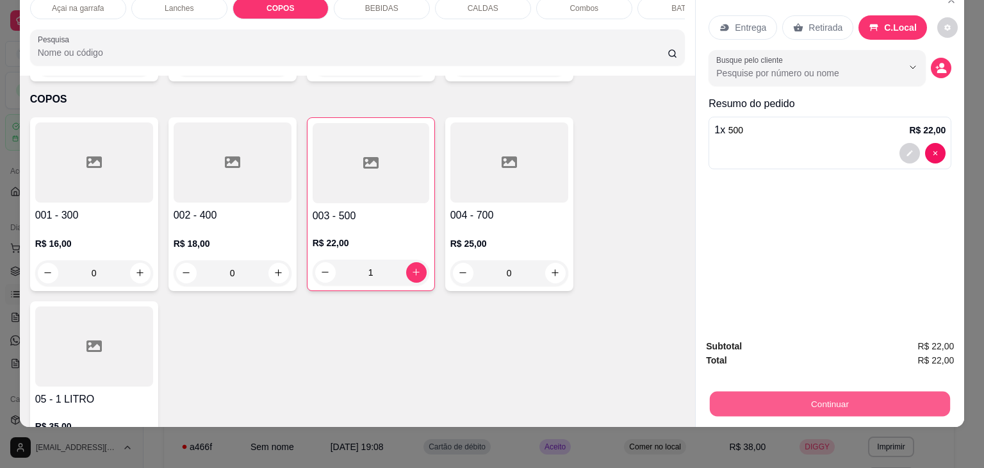
click at [844, 391] on button "Continuar" at bounding box center [830, 403] width 240 height 25
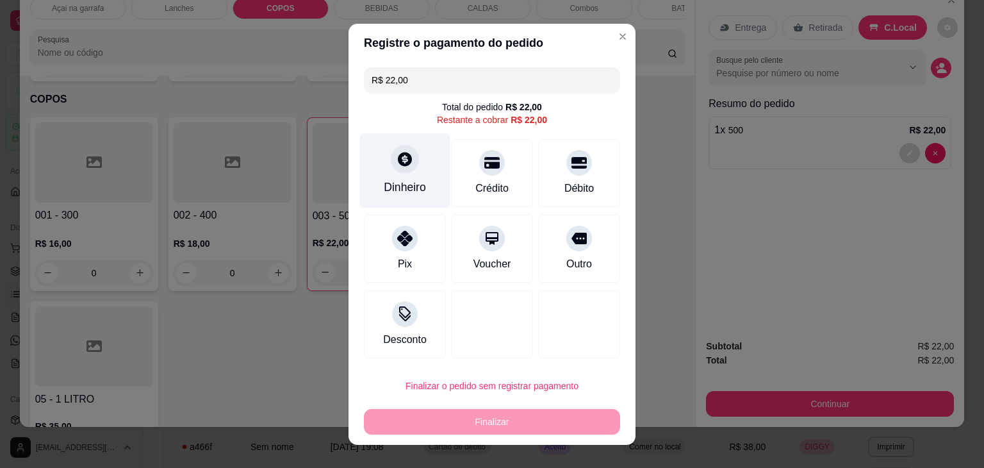
click at [407, 167] on icon at bounding box center [404, 159] width 17 height 17
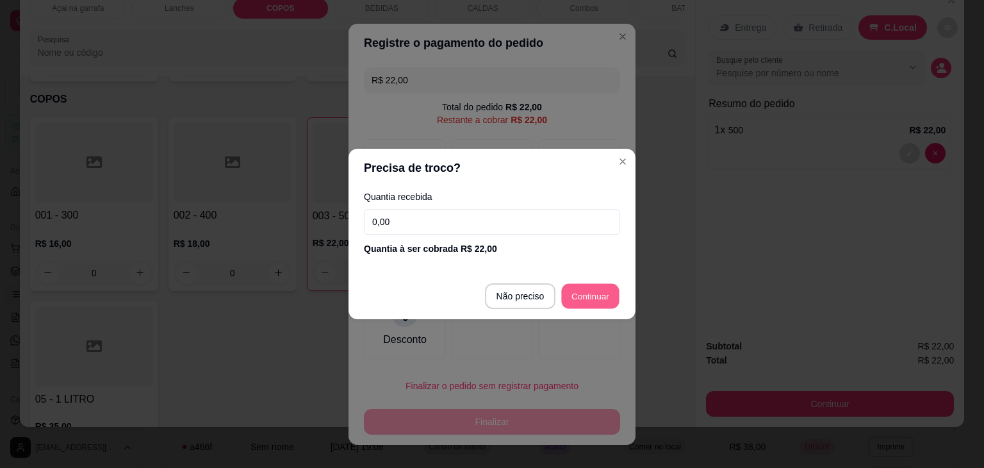
type input "R$ 0,00"
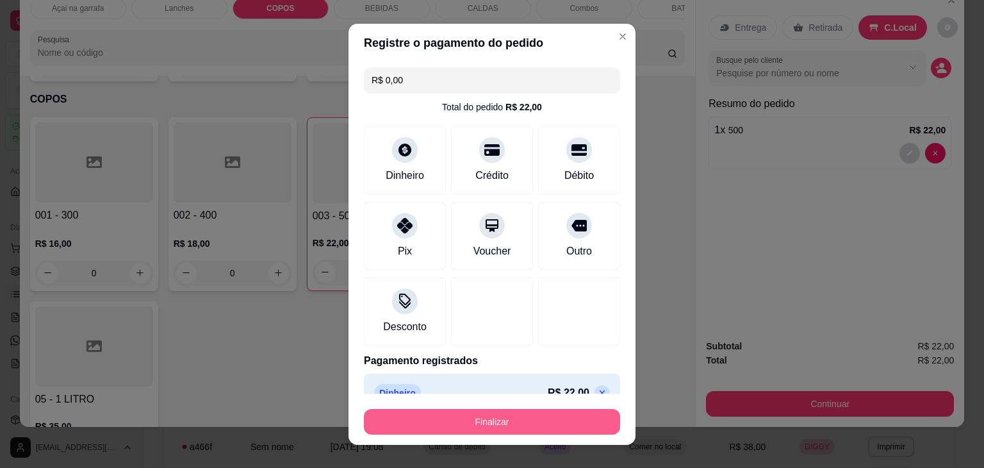
click at [489, 427] on button "Finalizar" at bounding box center [492, 422] width 256 height 26
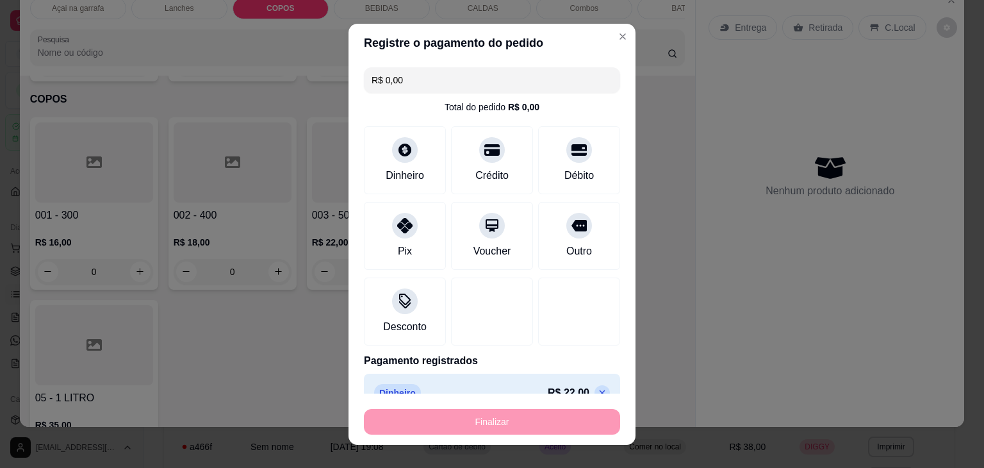
type input "0"
type input "-R$ 22,00"
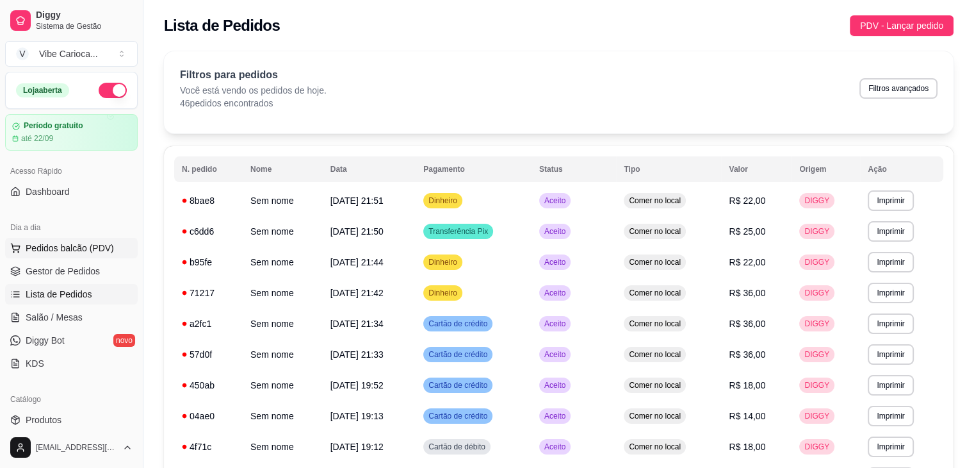
click at [94, 241] on span "Pedidos balcão (PDV)" at bounding box center [70, 247] width 88 height 13
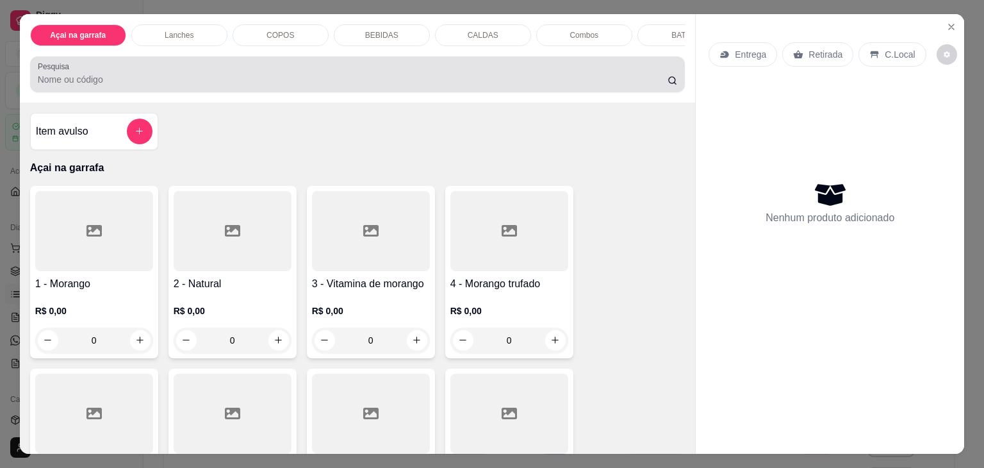
click at [187, 92] on div "Pesquisa" at bounding box center [357, 74] width 655 height 36
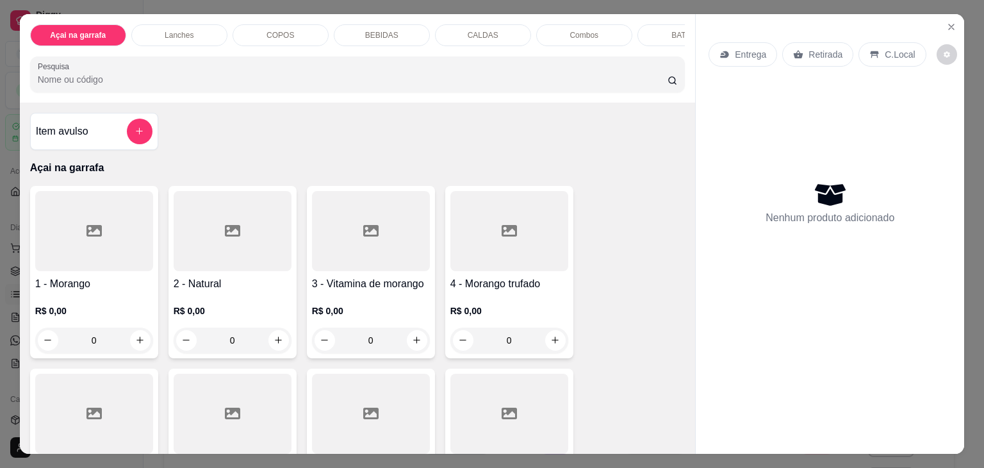
click at [135, 86] on input "Pesquisa" at bounding box center [353, 79] width 630 height 13
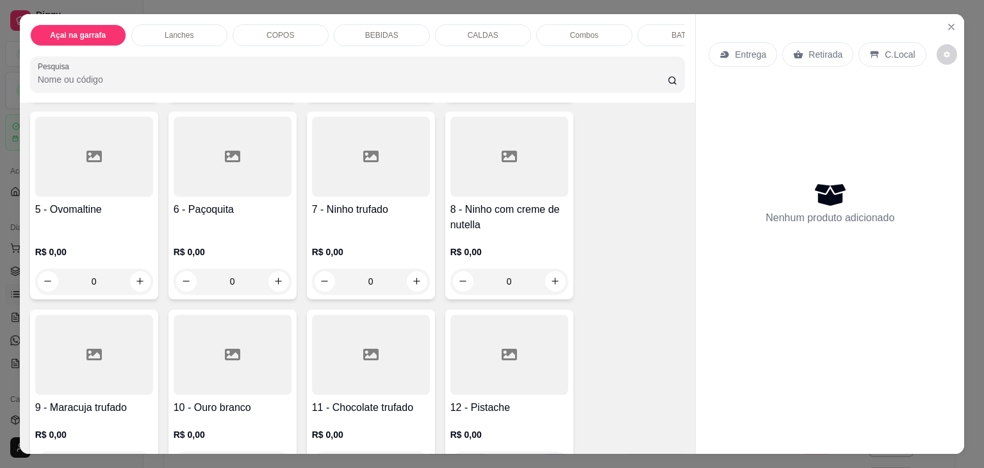
scroll to position [192, 0]
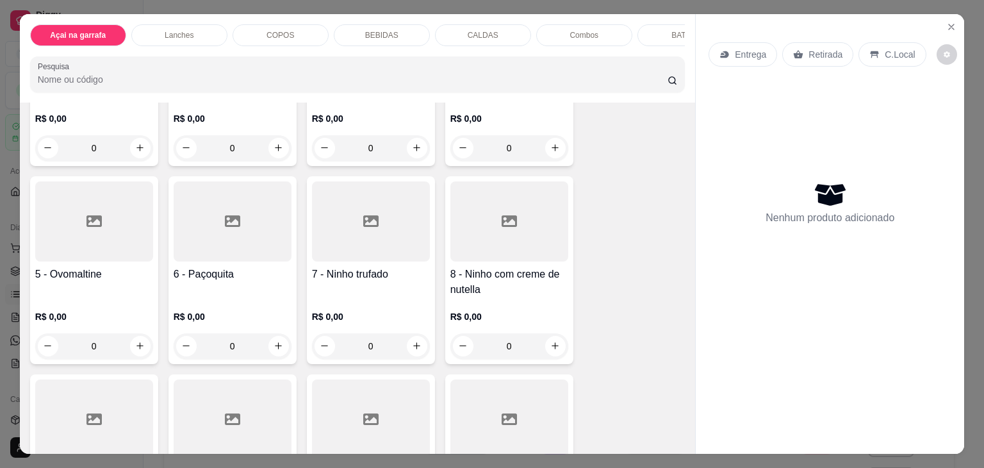
click at [256, 236] on div at bounding box center [233, 221] width 118 height 80
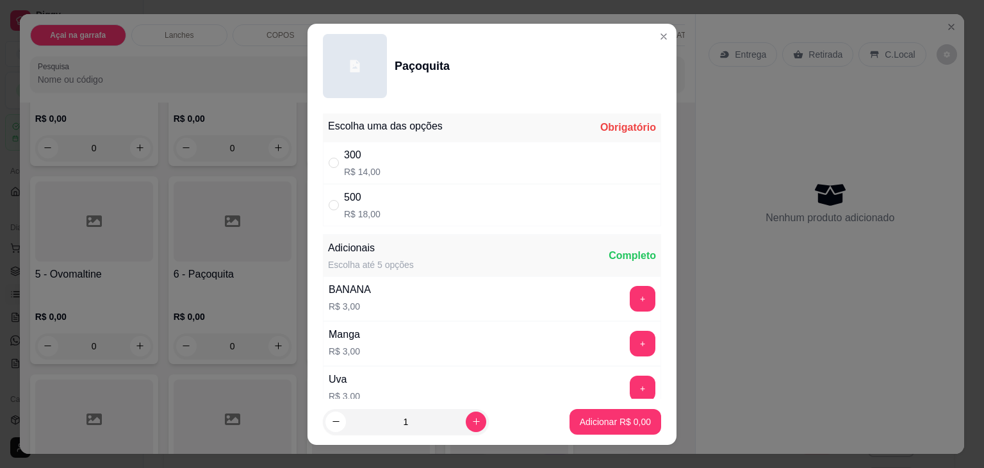
click at [332, 193] on div "500 R$ 18,00" at bounding box center [492, 205] width 338 height 42
radio input "true"
click at [589, 427] on button "Adicionar R$ 18,00" at bounding box center [613, 421] width 94 height 25
type input "1"
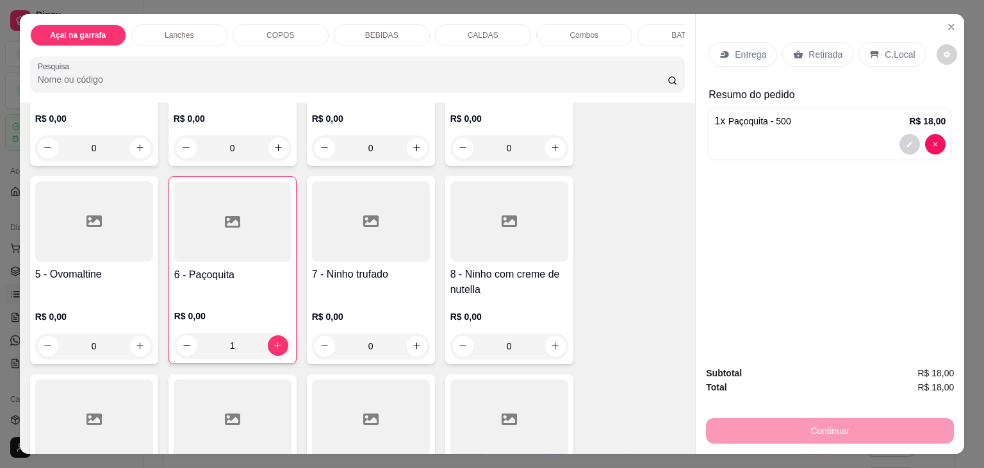
click at [869, 50] on icon at bounding box center [874, 54] width 10 height 10
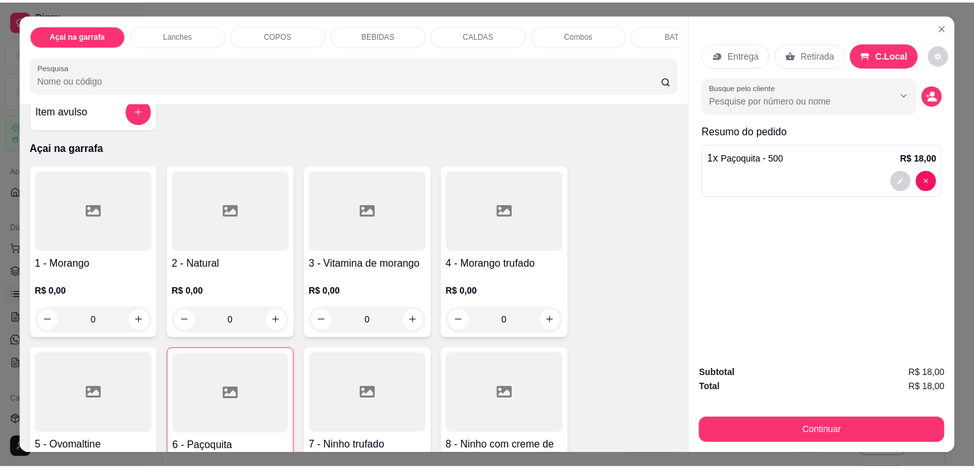
scroll to position [0, 0]
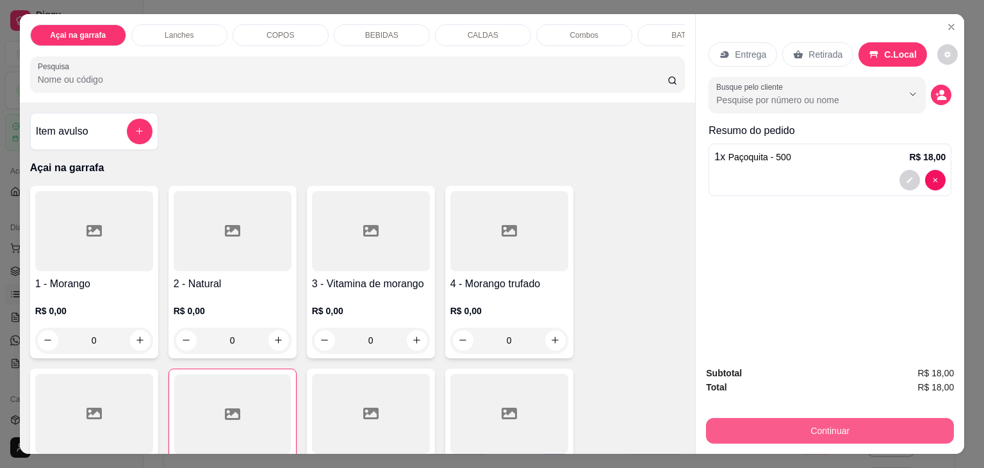
click at [901, 425] on button "Continuar" at bounding box center [830, 431] width 248 height 26
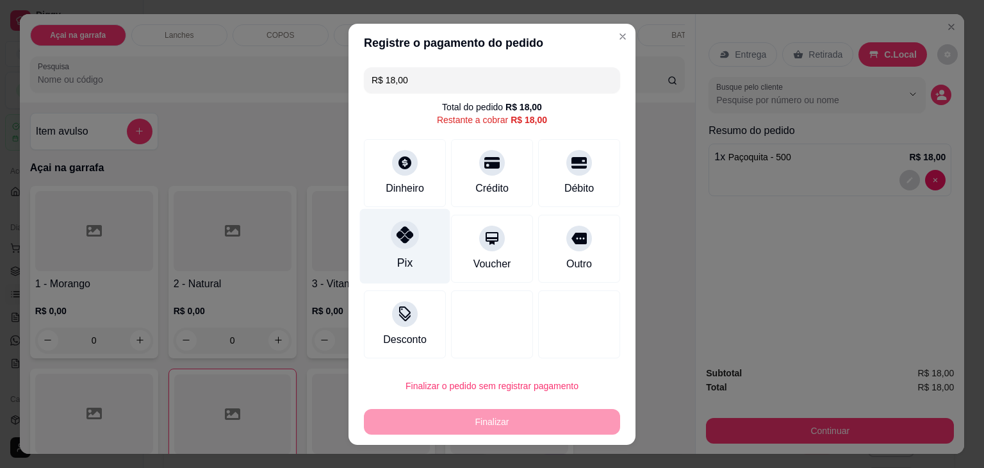
click at [397, 262] on div "Pix" at bounding box center [404, 262] width 15 height 17
type input "R$ 0,00"
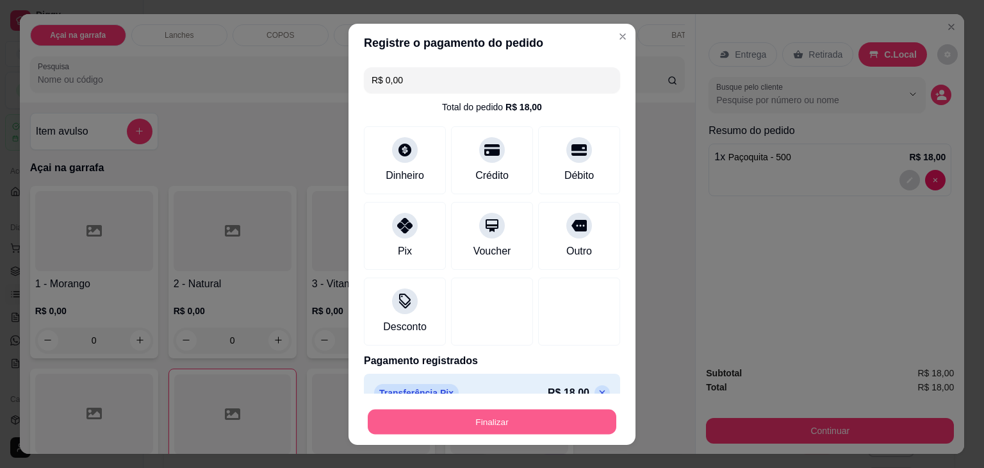
click at [452, 423] on button "Finalizar" at bounding box center [492, 421] width 249 height 25
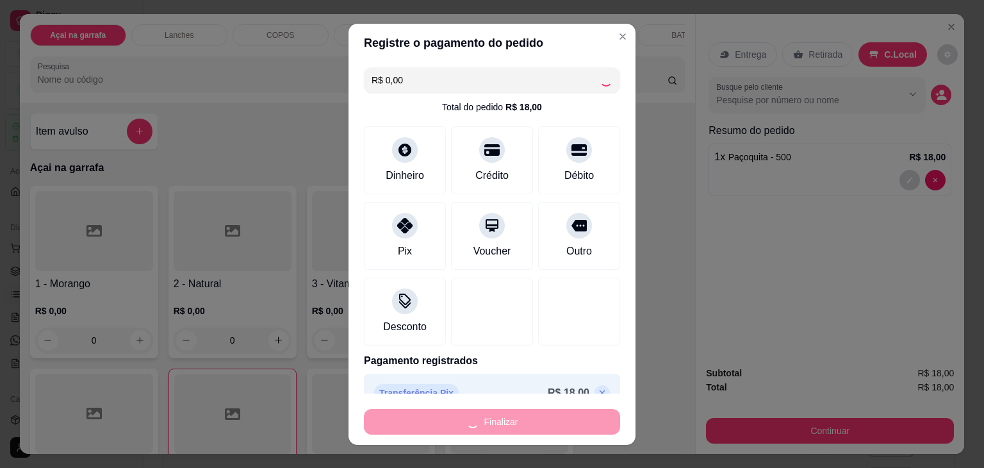
type input "0"
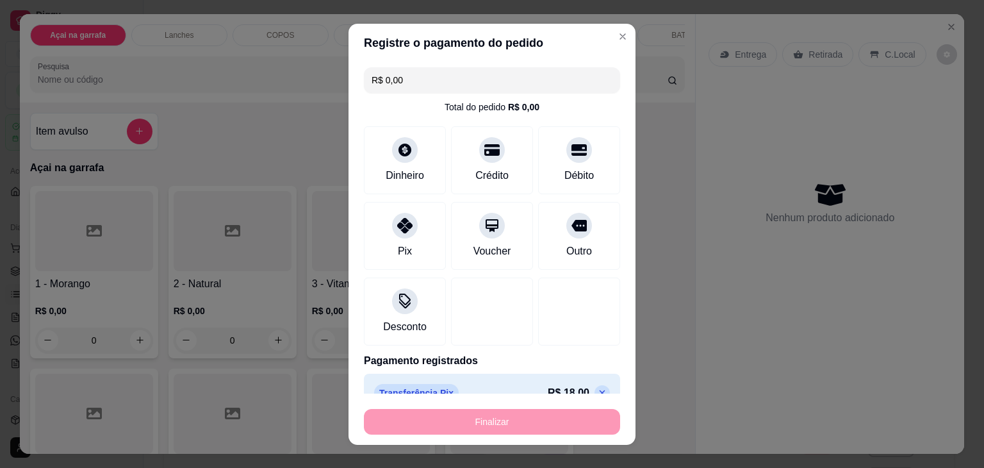
type input "-R$ 18,00"
